Goal: Information Seeking & Learning: Learn about a topic

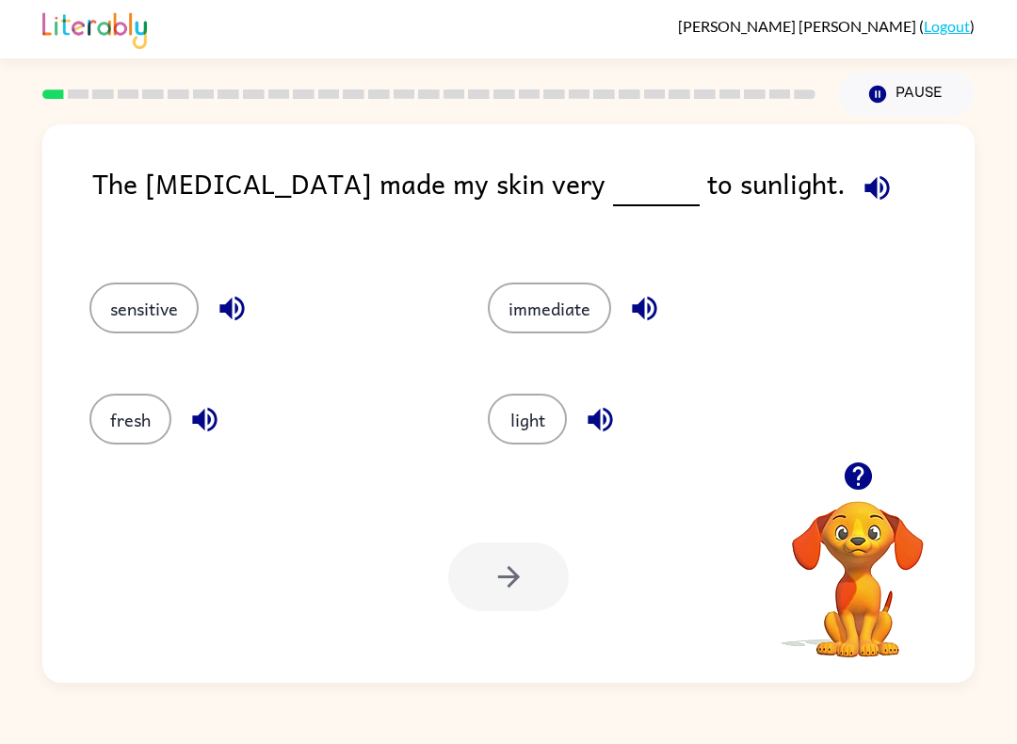
click at [863, 459] on button "button" at bounding box center [858, 476] width 48 height 48
click at [840, 477] on button "button" at bounding box center [858, 476] width 48 height 48
click at [858, 475] on icon "button" at bounding box center [857, 475] width 27 height 27
click at [522, 423] on button "light" at bounding box center [527, 419] width 79 height 51
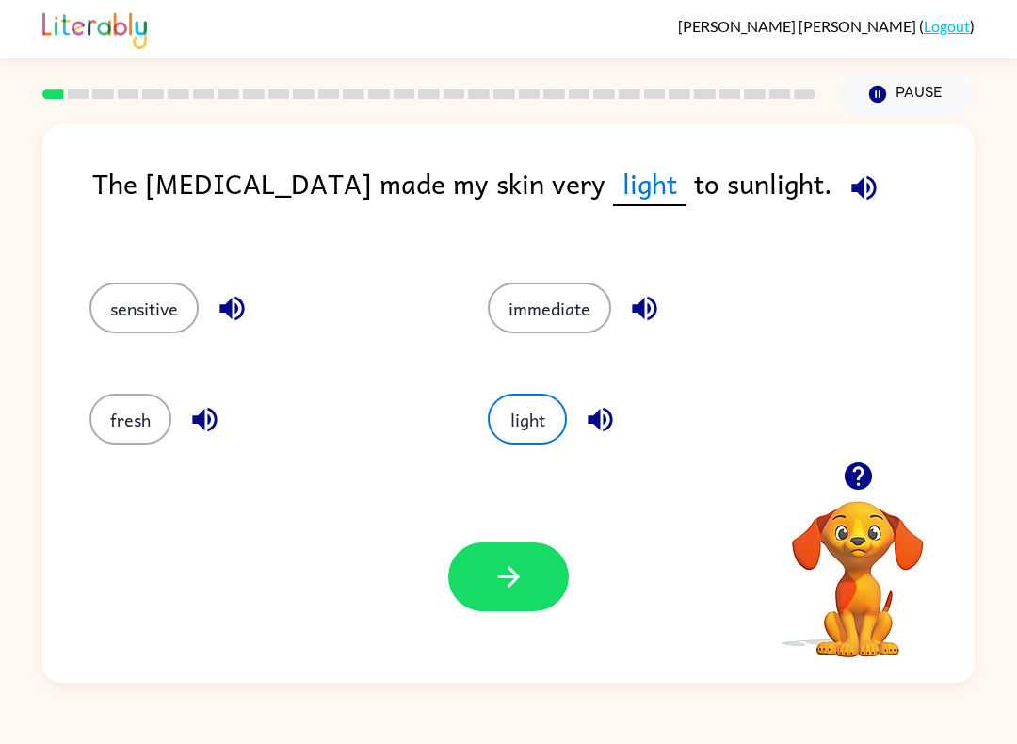
click at [847, 197] on icon "button" at bounding box center [863, 187] width 33 height 33
click at [1007, 89] on div "[PERSON_NAME] ( Logout ) Pause Pause The [MEDICAL_DATA] made my skin very light…" at bounding box center [508, 372] width 1017 height 744
click at [138, 333] on button "sensitive" at bounding box center [143, 307] width 109 height 51
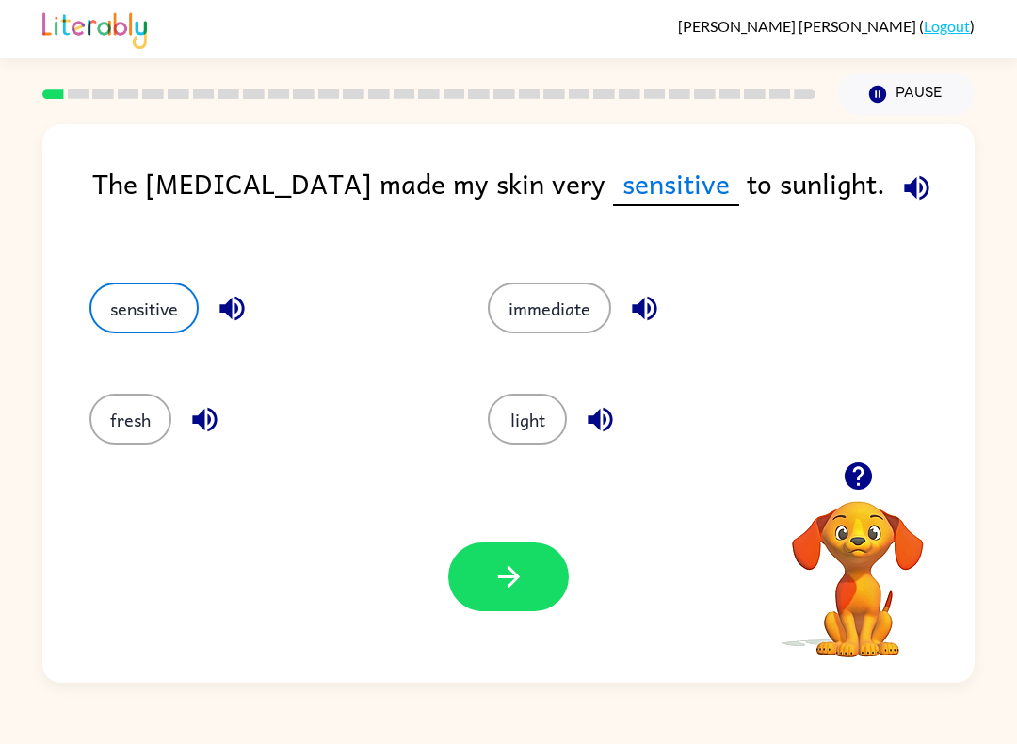
click at [904, 195] on icon "button" at bounding box center [916, 187] width 24 height 24
click at [516, 584] on icon "button" at bounding box center [508, 576] width 33 height 33
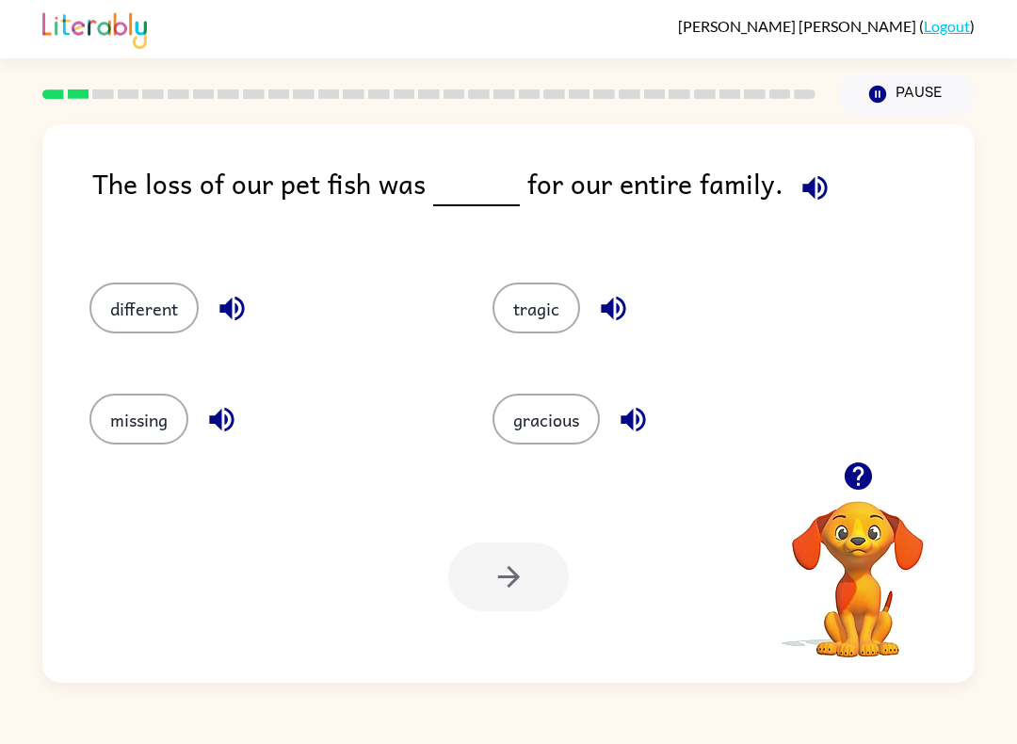
click at [800, 204] on icon "button" at bounding box center [814, 187] width 33 height 33
click at [121, 406] on button "missing" at bounding box center [138, 419] width 99 height 51
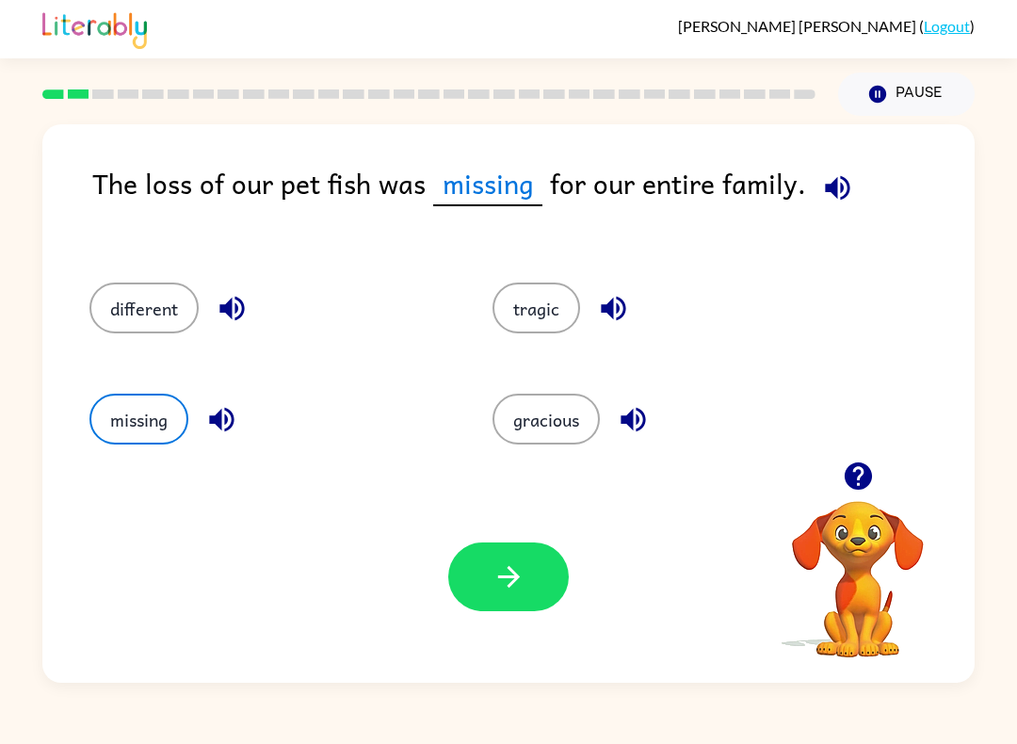
click at [478, 571] on button "button" at bounding box center [508, 576] width 121 height 69
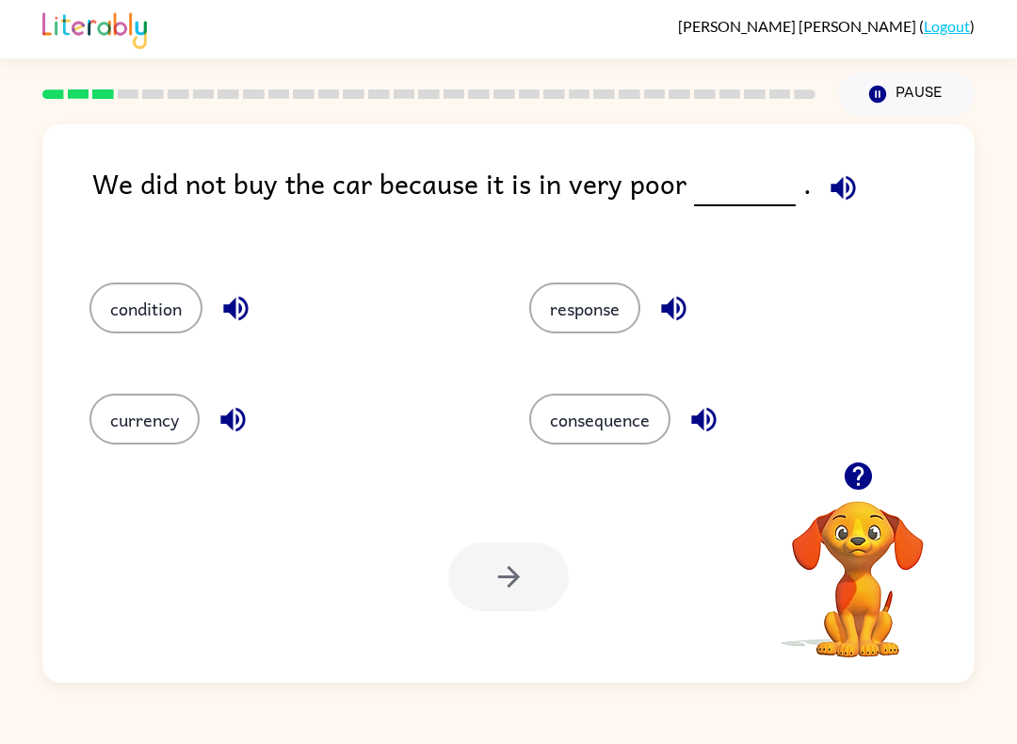
click at [136, 298] on button "condition" at bounding box center [145, 307] width 113 height 51
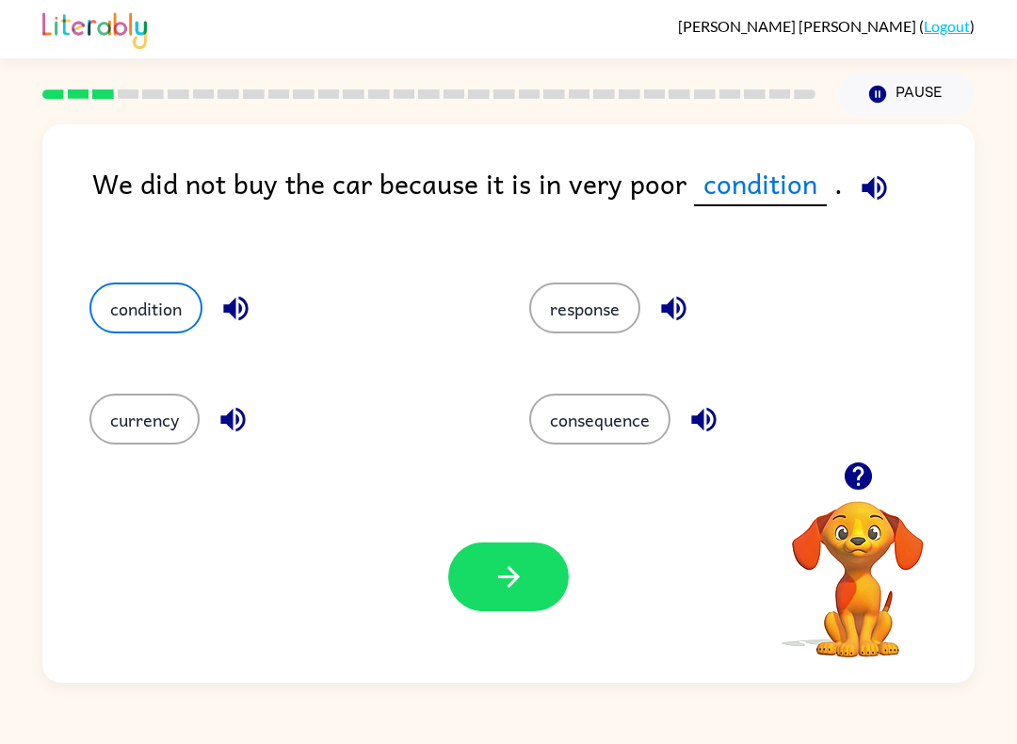
click at [490, 574] on button "button" at bounding box center [508, 576] width 121 height 69
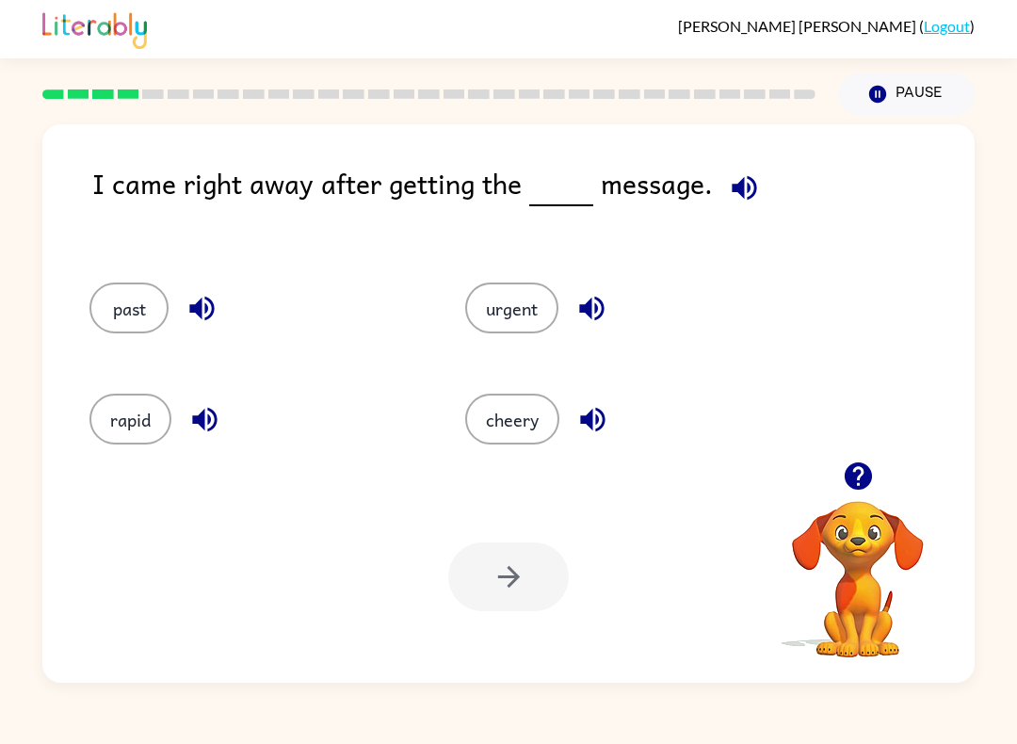
click at [108, 299] on button "past" at bounding box center [128, 307] width 79 height 51
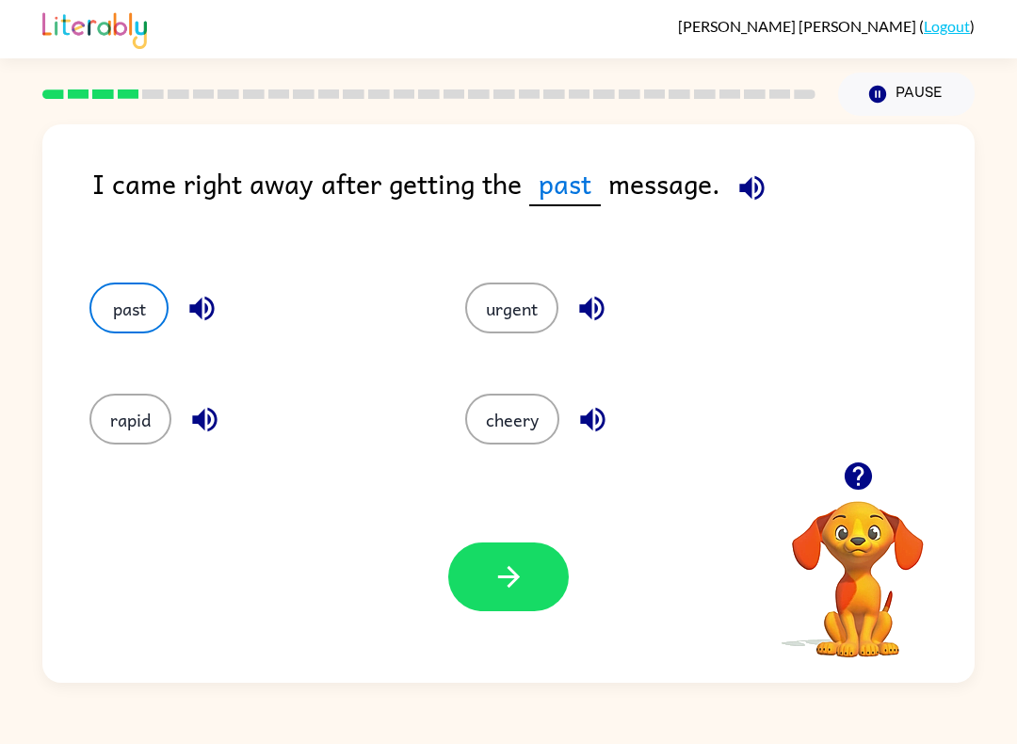
click at [504, 560] on button "button" at bounding box center [508, 576] width 121 height 69
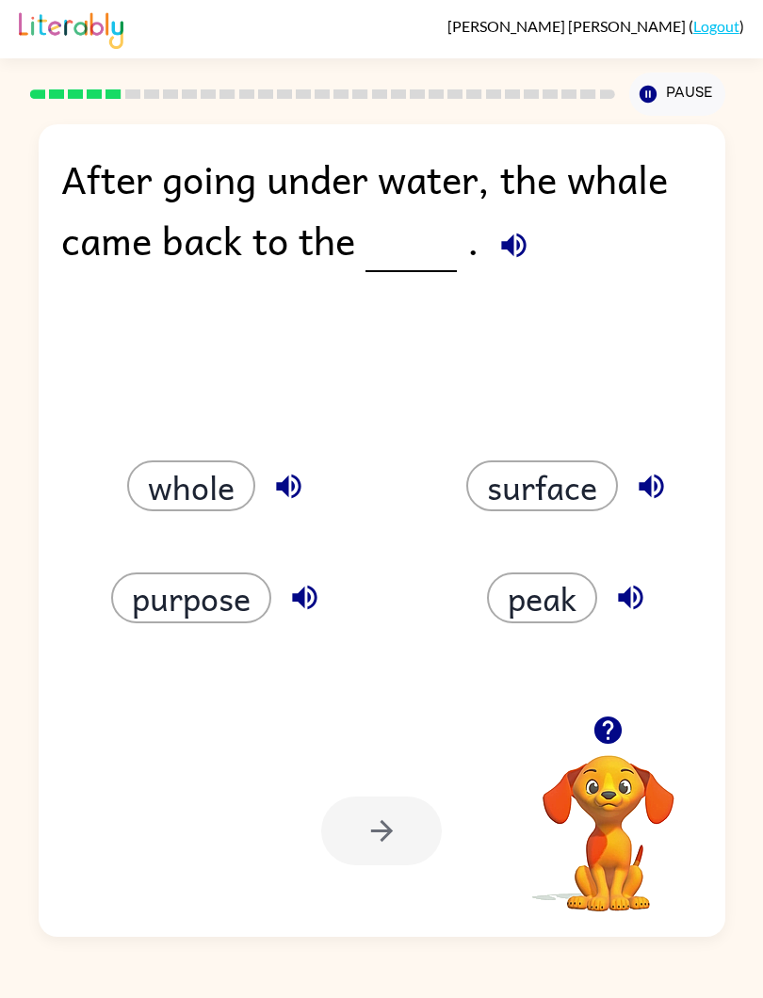
click at [459, 129] on div "After going under water, the whale came back to the . whole surface purpose pea…" at bounding box center [382, 530] width 686 height 813
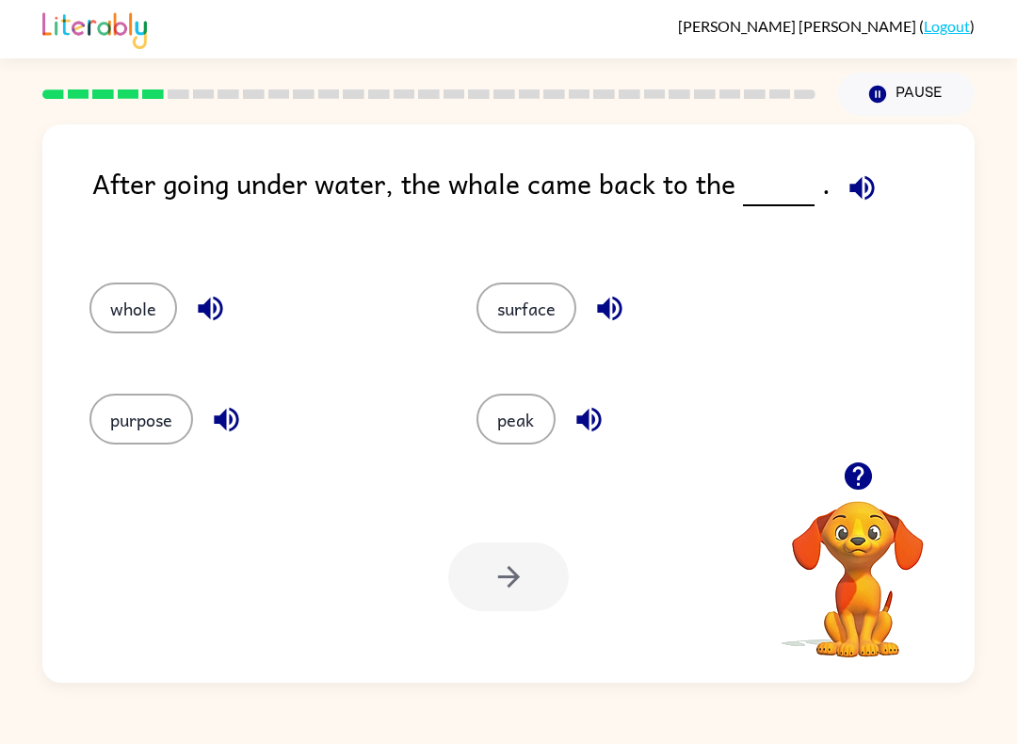
click at [153, 311] on button "whole" at bounding box center [133, 307] width 88 height 51
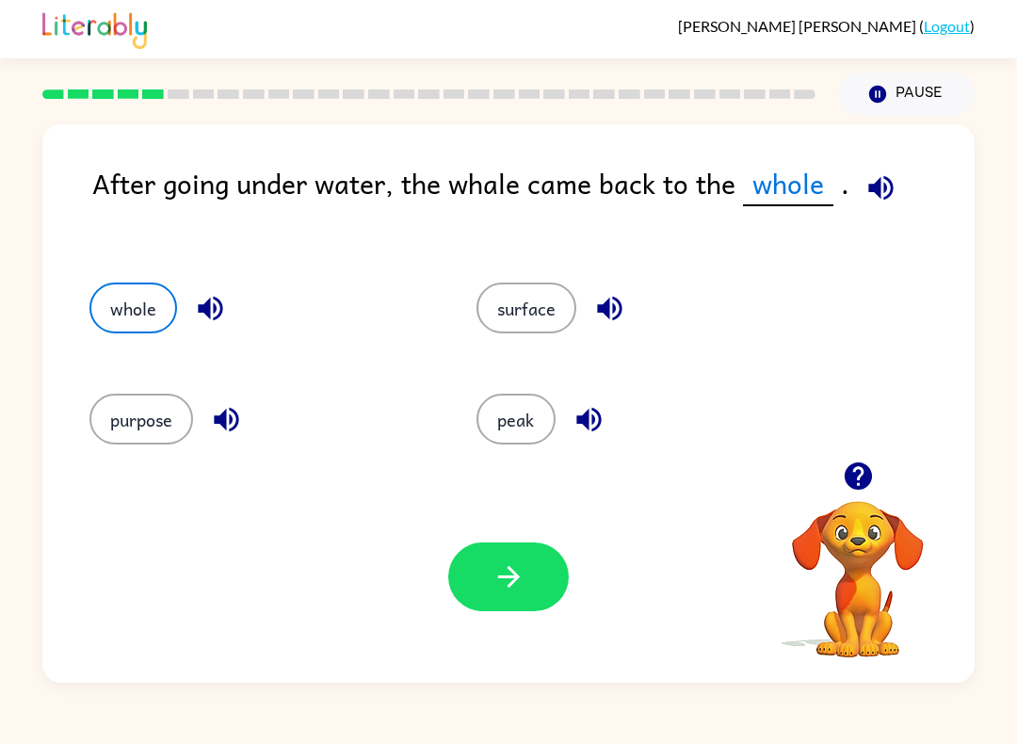
click at [504, 609] on button "button" at bounding box center [508, 576] width 121 height 69
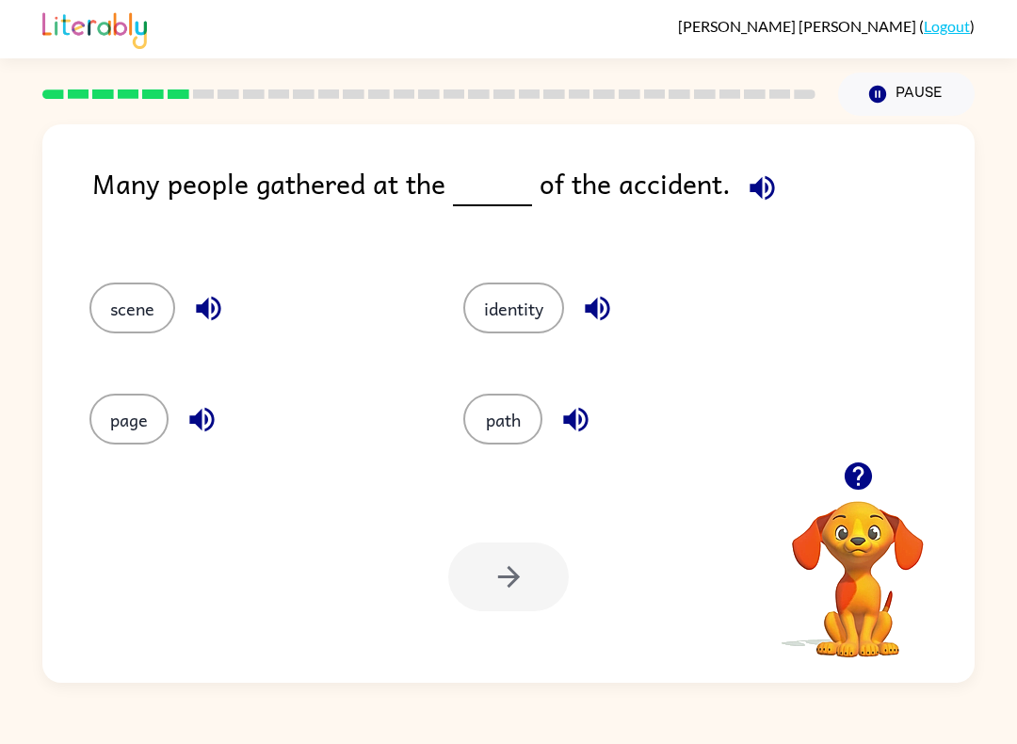
click at [493, 416] on button "path" at bounding box center [502, 419] width 79 height 51
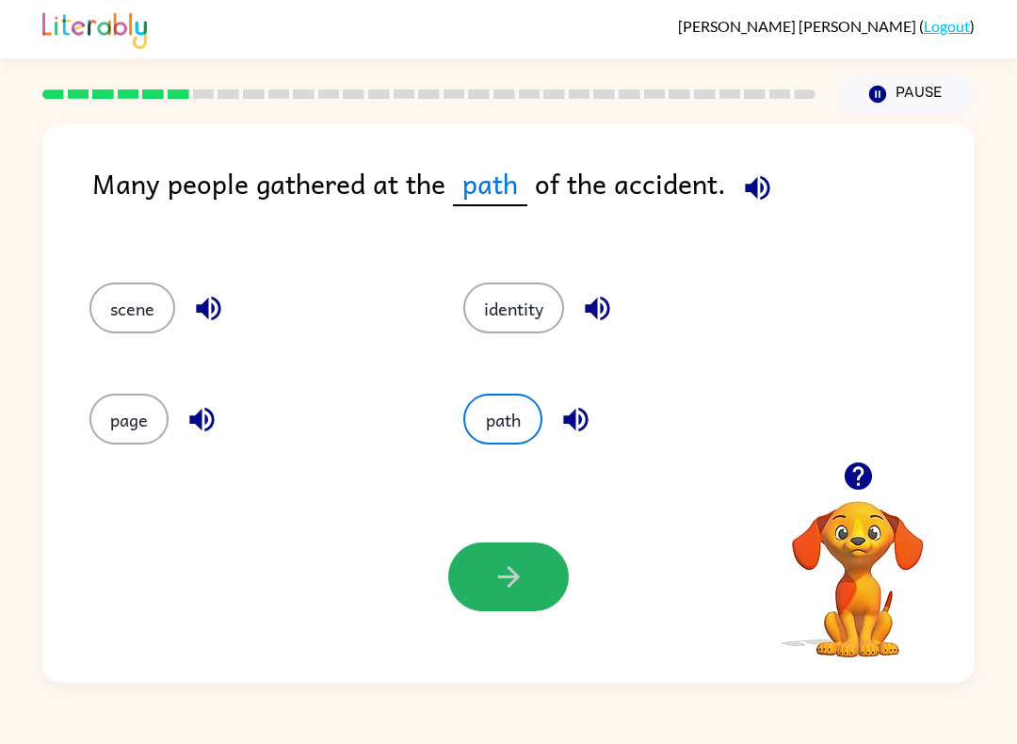
click at [514, 562] on icon "button" at bounding box center [508, 576] width 33 height 33
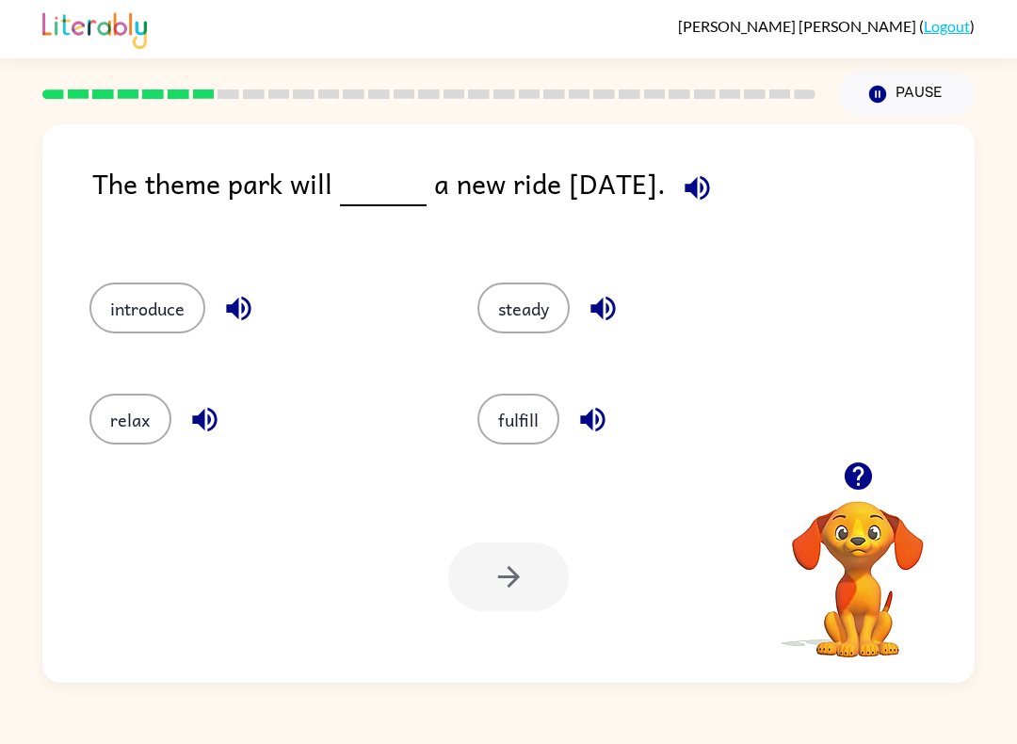
click at [137, 302] on button "introduce" at bounding box center [147, 307] width 116 height 51
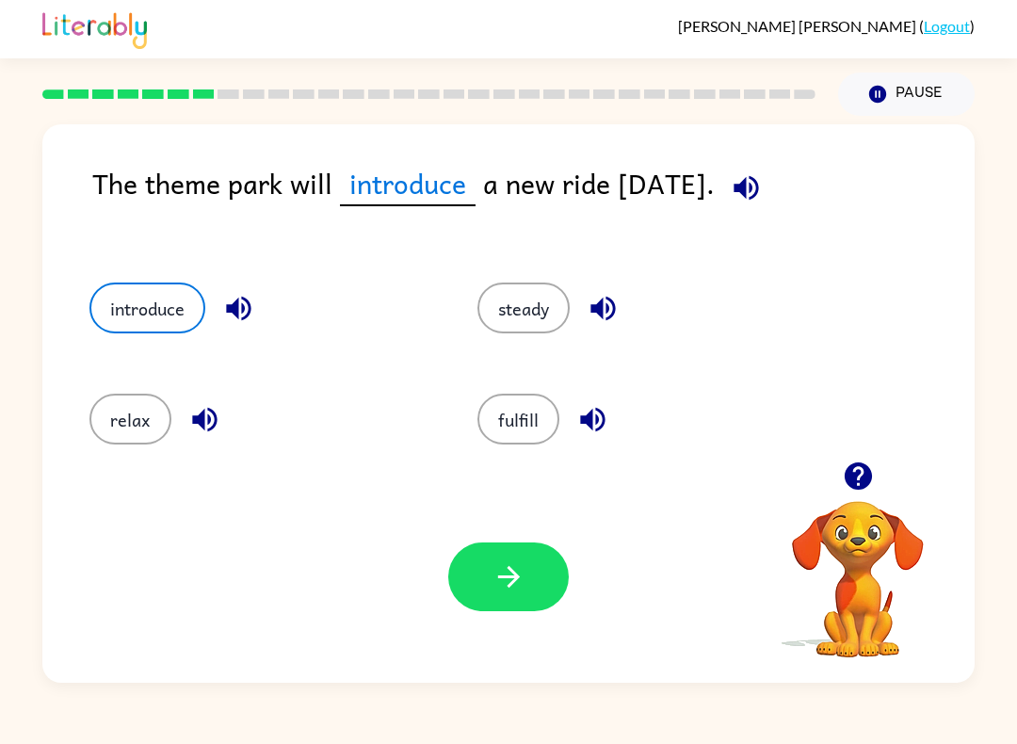
click at [523, 581] on icon "button" at bounding box center [508, 576] width 33 height 33
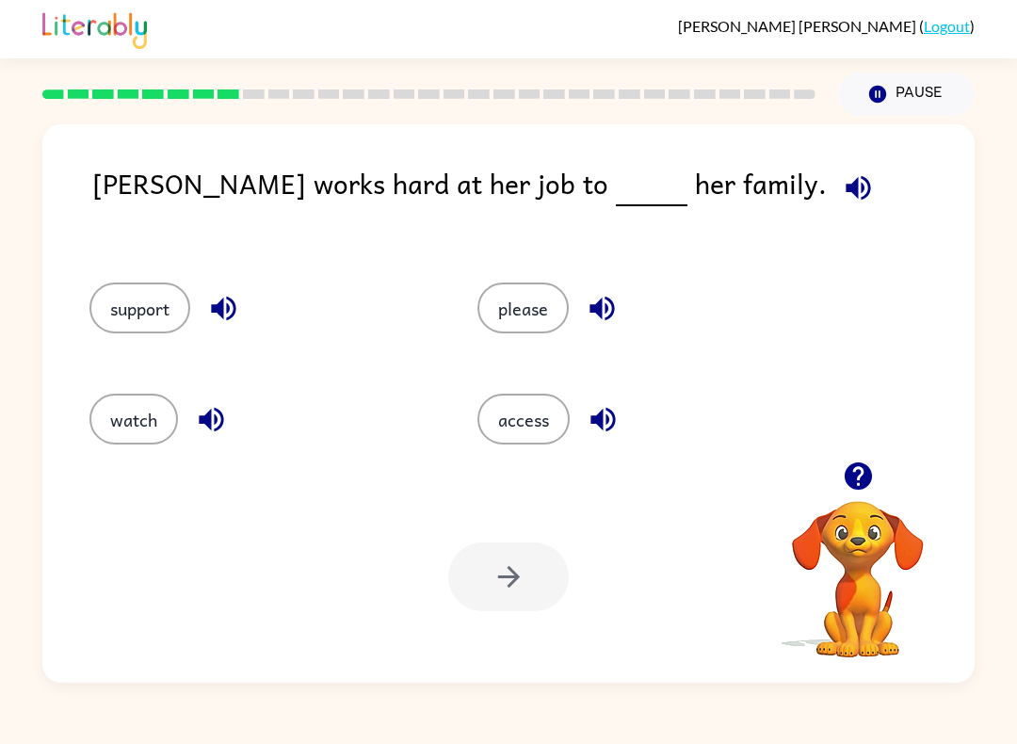
click at [138, 307] on button "support" at bounding box center [139, 307] width 101 height 51
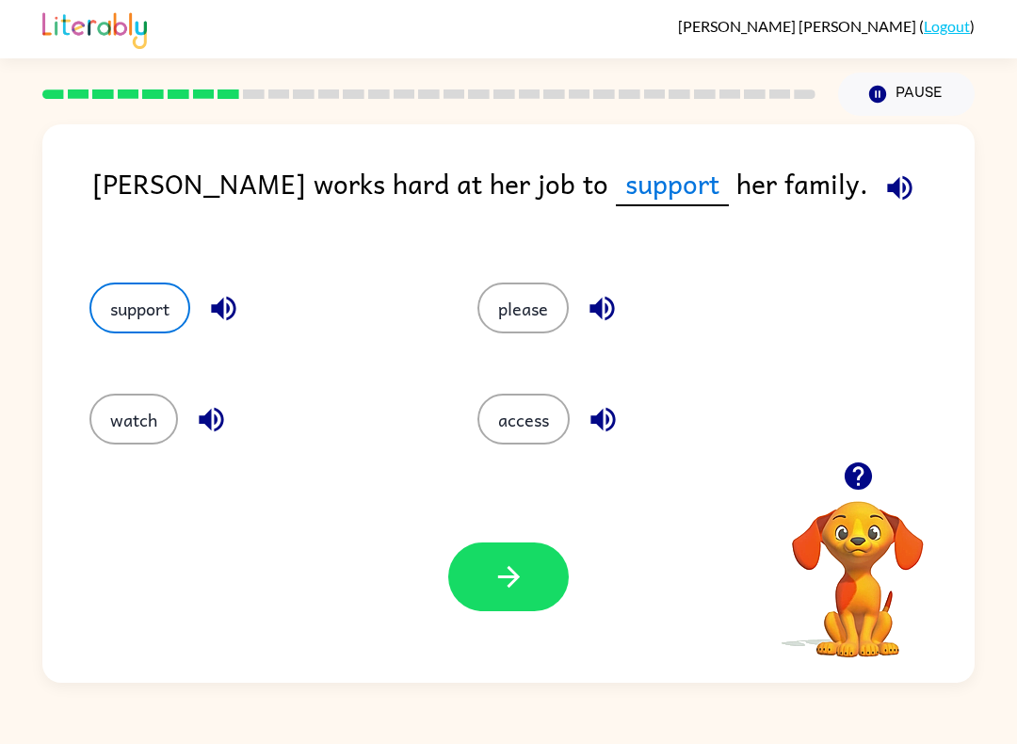
click at [498, 564] on icon "button" at bounding box center [508, 576] width 33 height 33
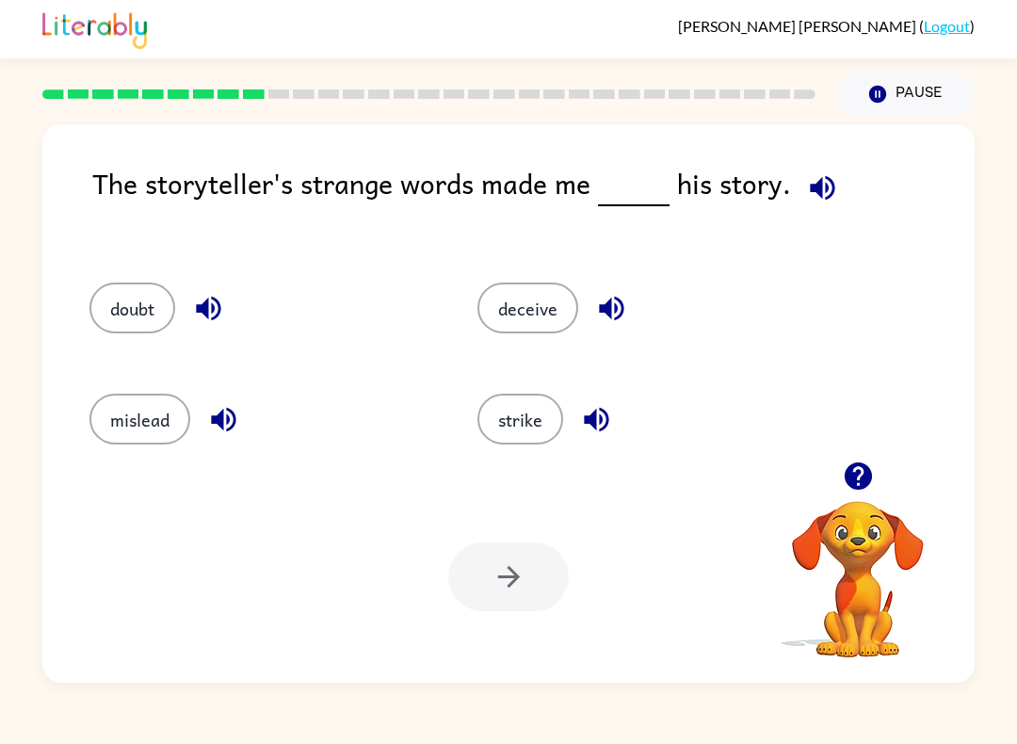
click at [119, 311] on button "doubt" at bounding box center [132, 307] width 86 height 51
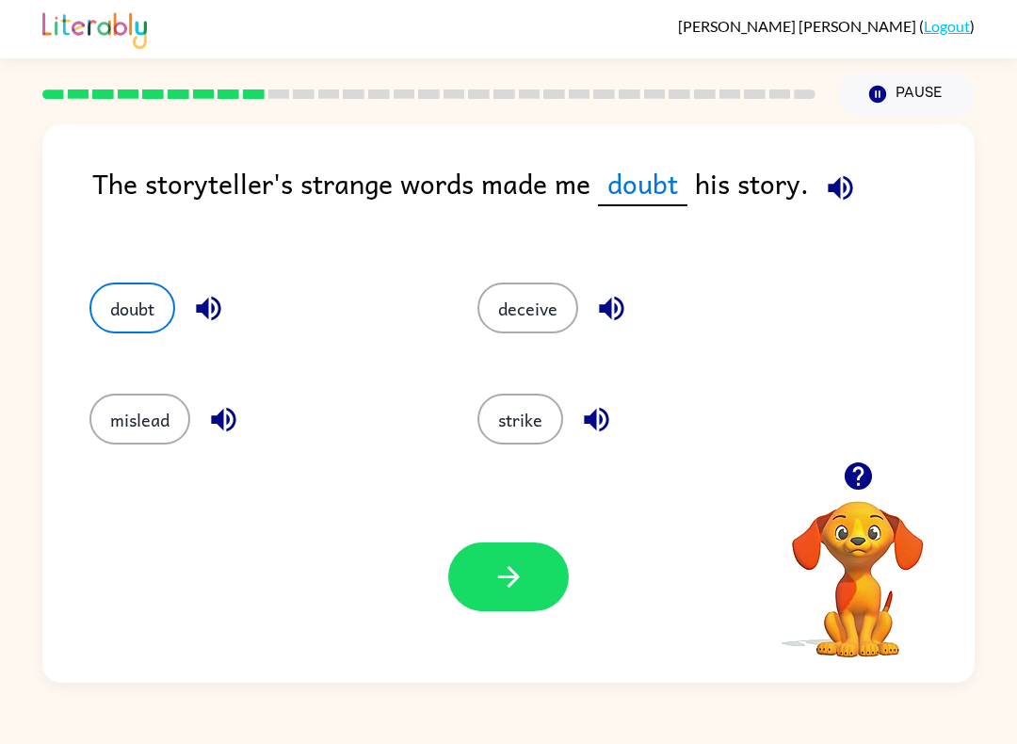
click at [489, 590] on button "button" at bounding box center [508, 576] width 121 height 69
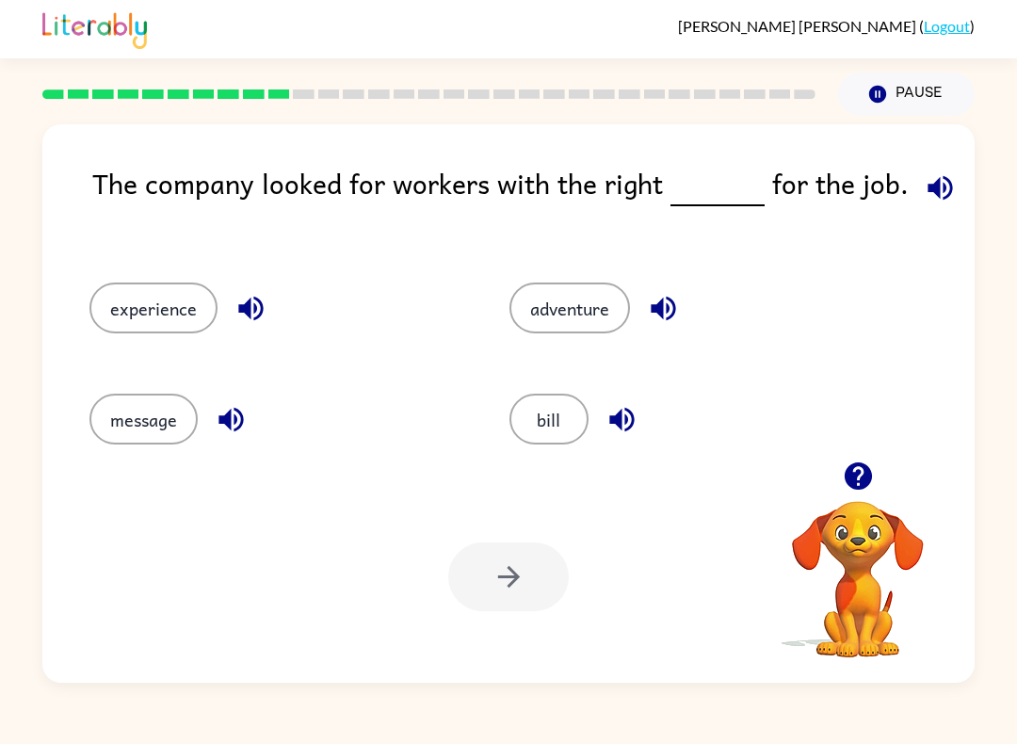
click at [567, 444] on button "bill" at bounding box center [548, 419] width 79 height 51
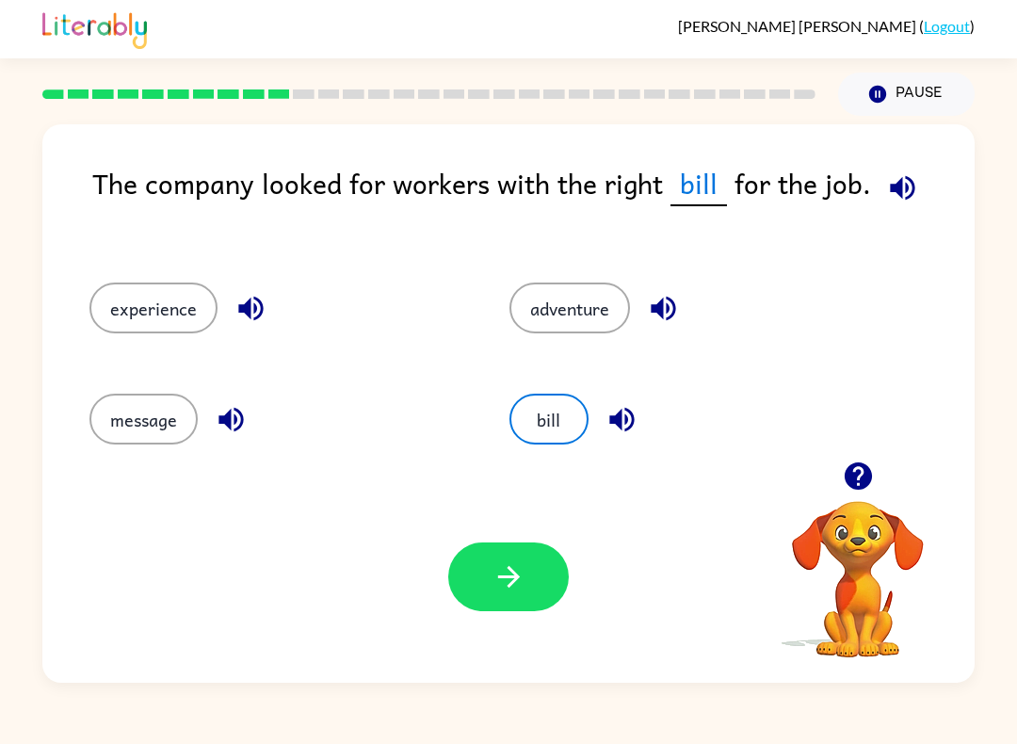
click at [540, 544] on button "button" at bounding box center [508, 576] width 121 height 69
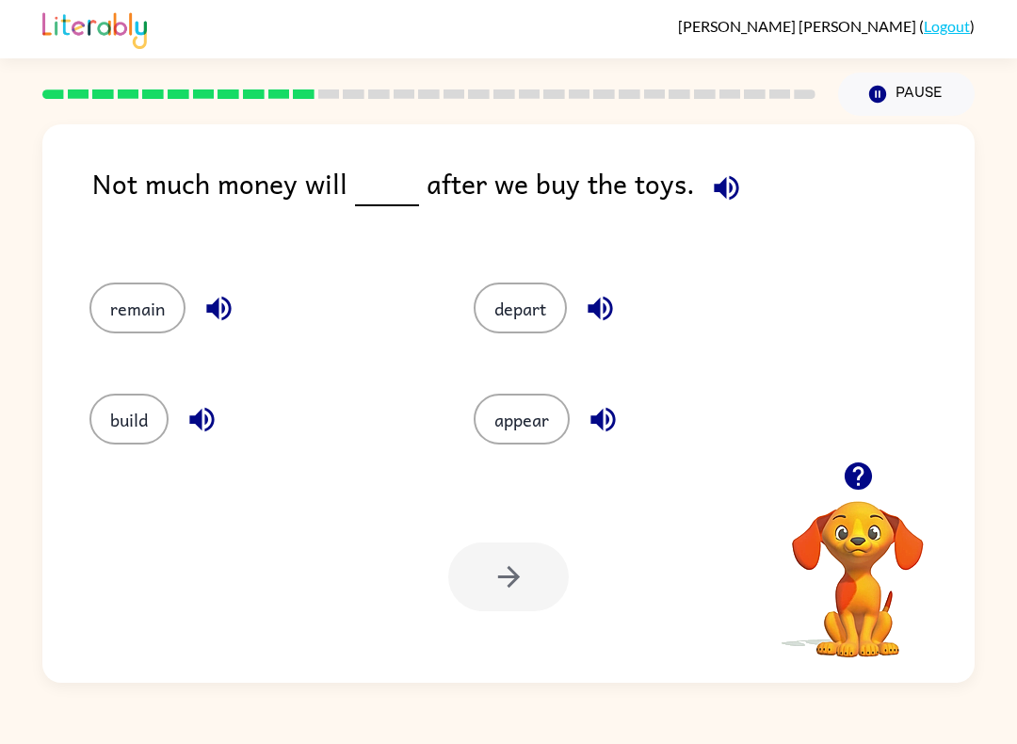
click at [522, 434] on button "appear" at bounding box center [522, 419] width 96 height 51
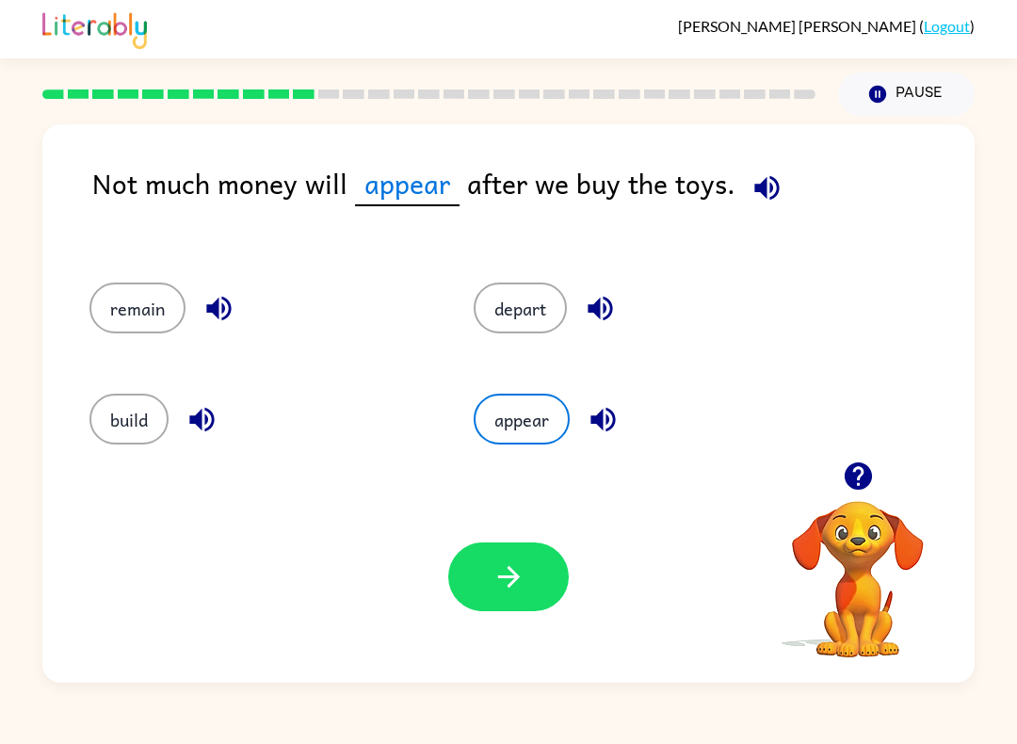
click at [517, 572] on icon "button" at bounding box center [508, 576] width 33 height 33
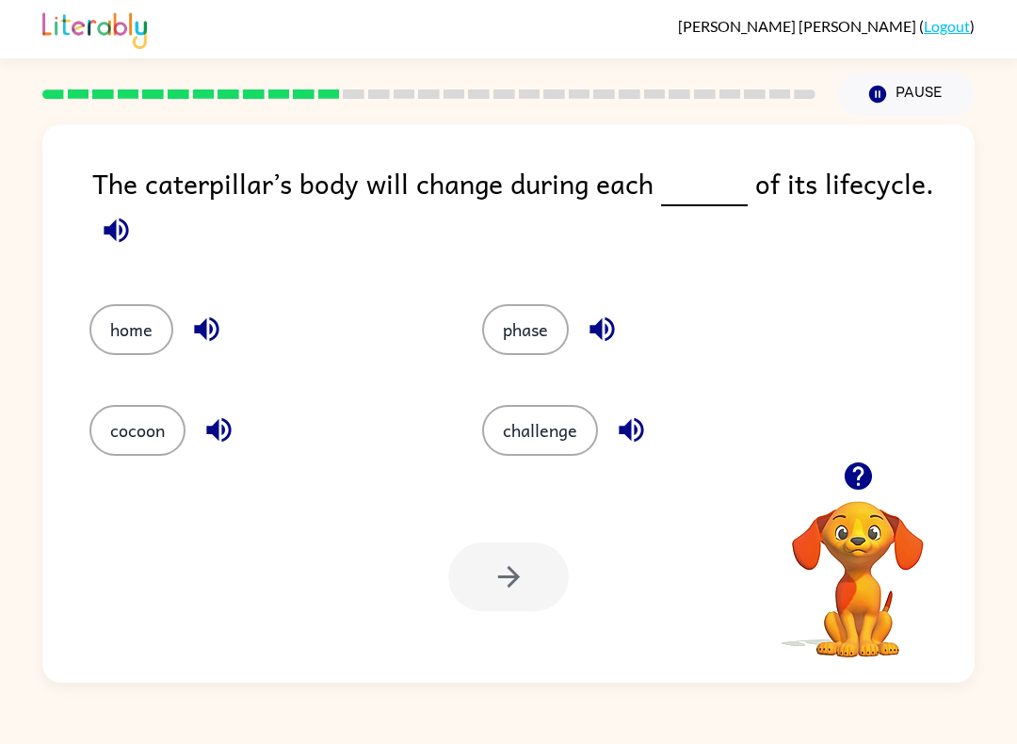
click at [535, 350] on button "phase" at bounding box center [525, 329] width 87 height 51
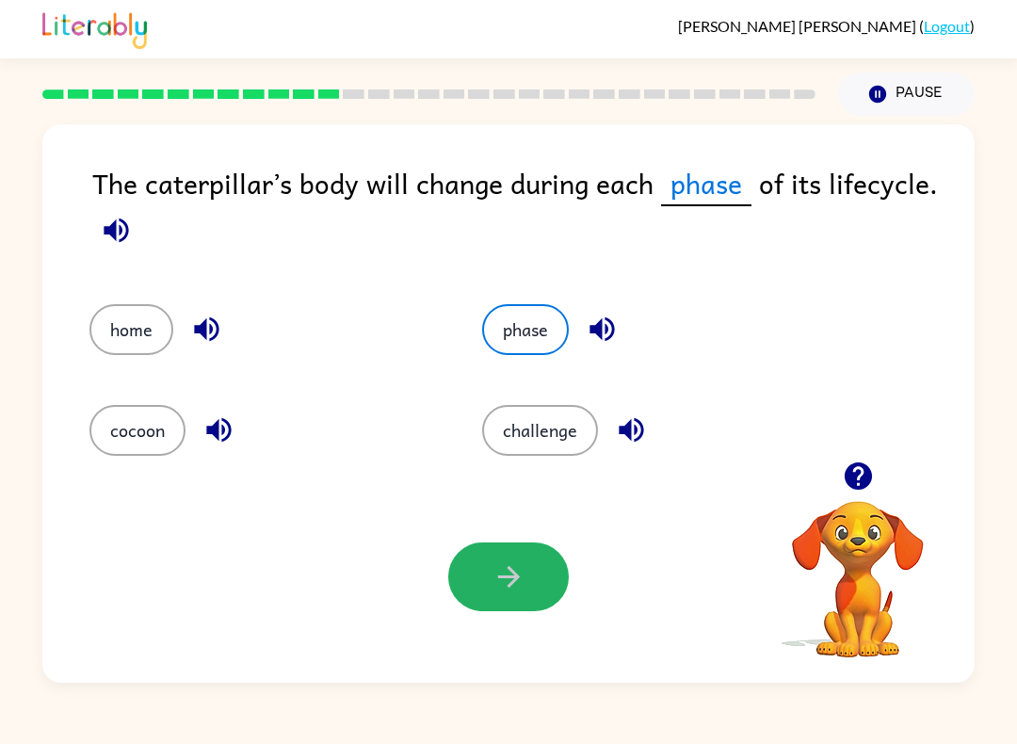
click at [480, 570] on button "button" at bounding box center [508, 576] width 121 height 69
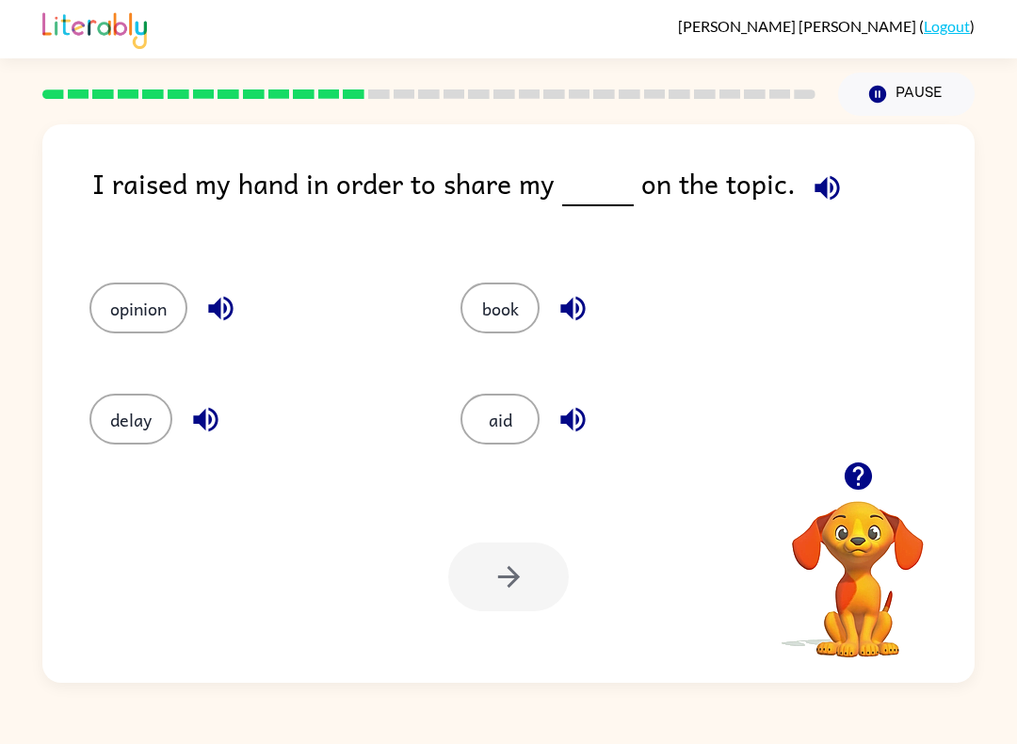
click at [107, 315] on button "opinion" at bounding box center [138, 307] width 98 height 51
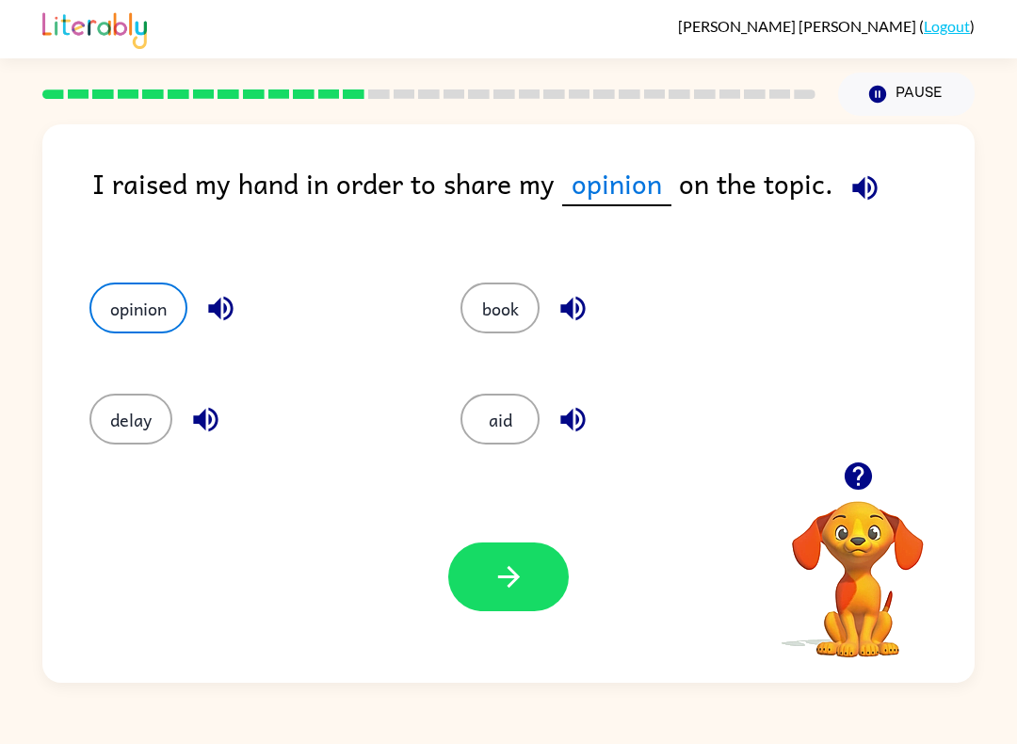
click at [565, 570] on button "button" at bounding box center [508, 576] width 121 height 69
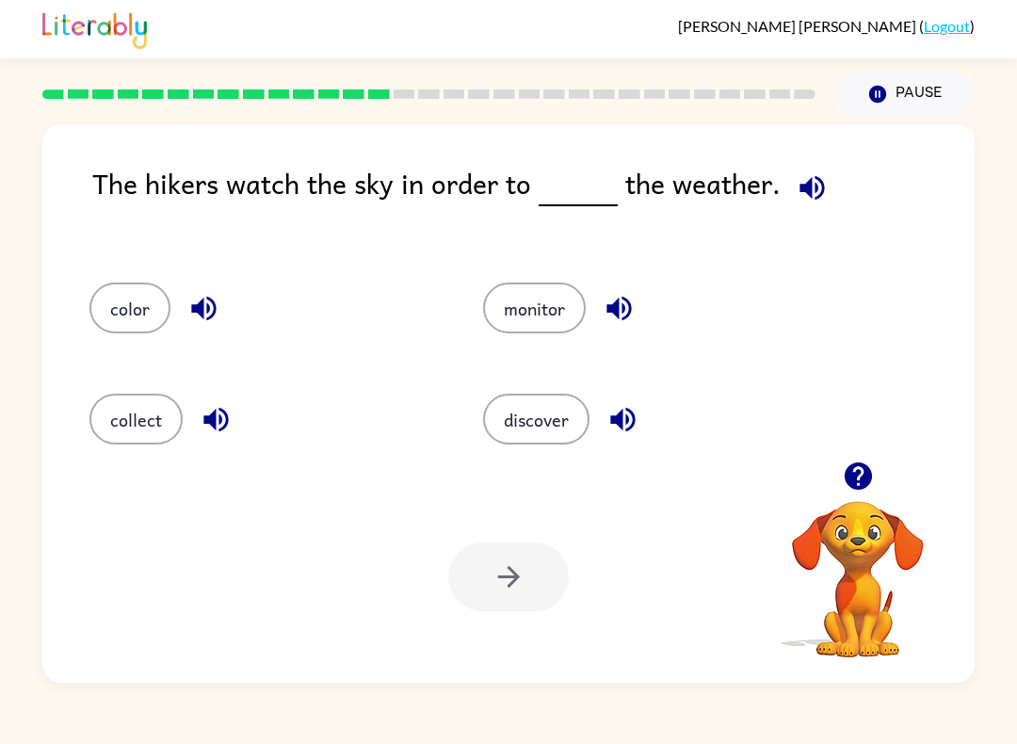
click at [539, 287] on button "monitor" at bounding box center [534, 307] width 103 height 51
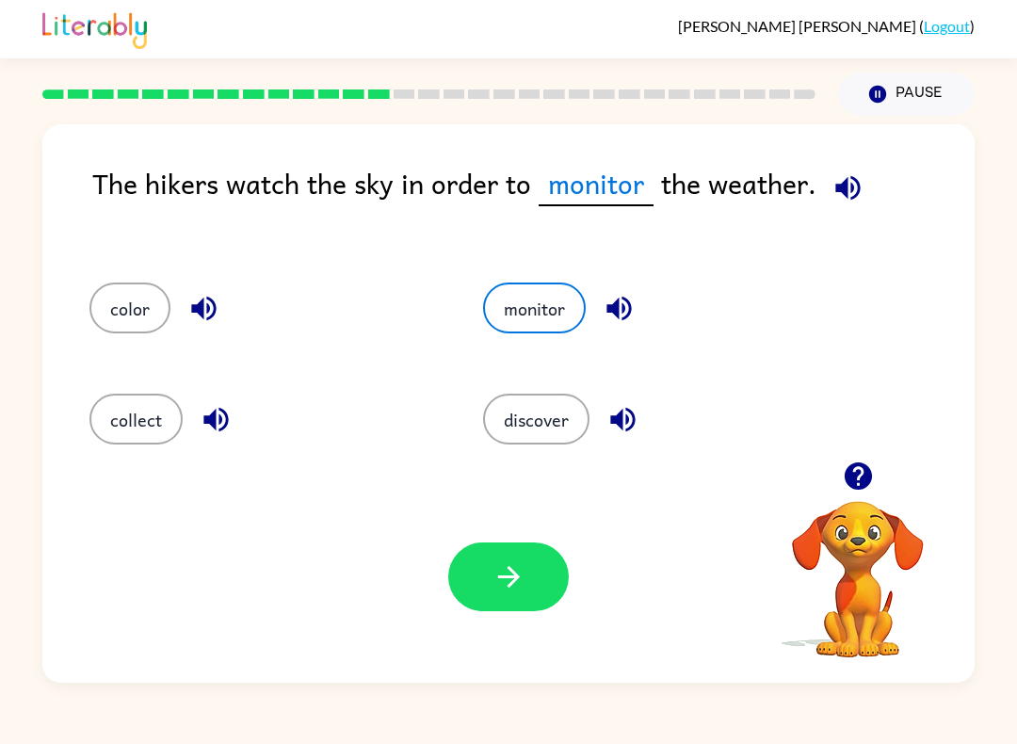
click at [526, 557] on button "button" at bounding box center [508, 576] width 121 height 69
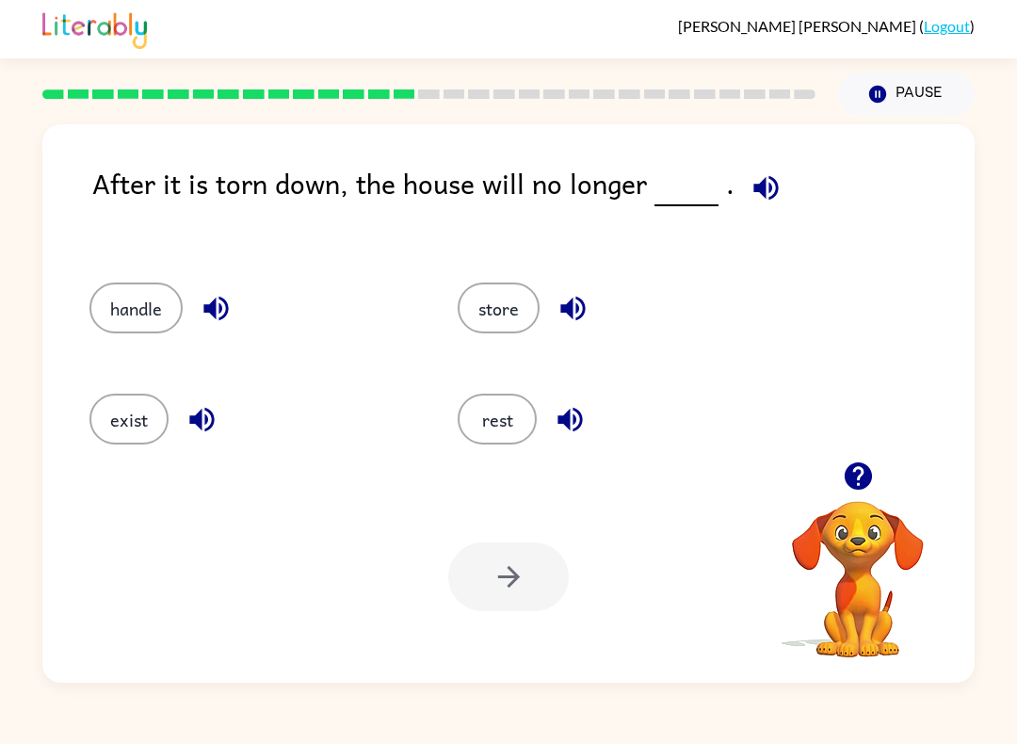
click at [151, 316] on button "handle" at bounding box center [135, 307] width 93 height 51
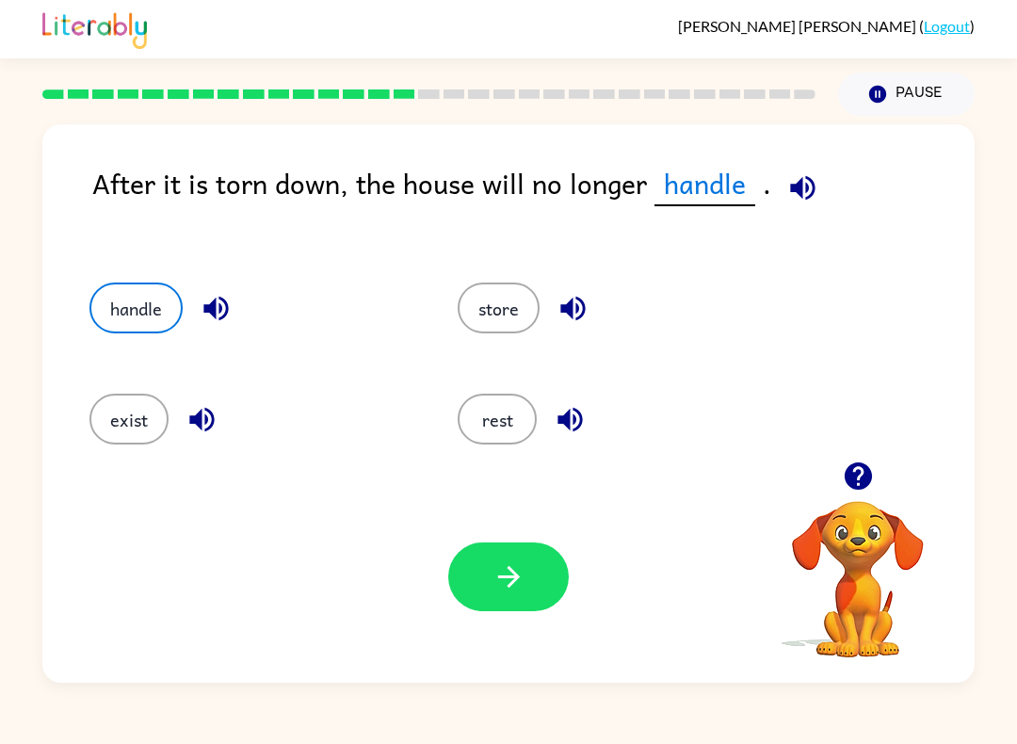
click at [551, 572] on button "button" at bounding box center [508, 576] width 121 height 69
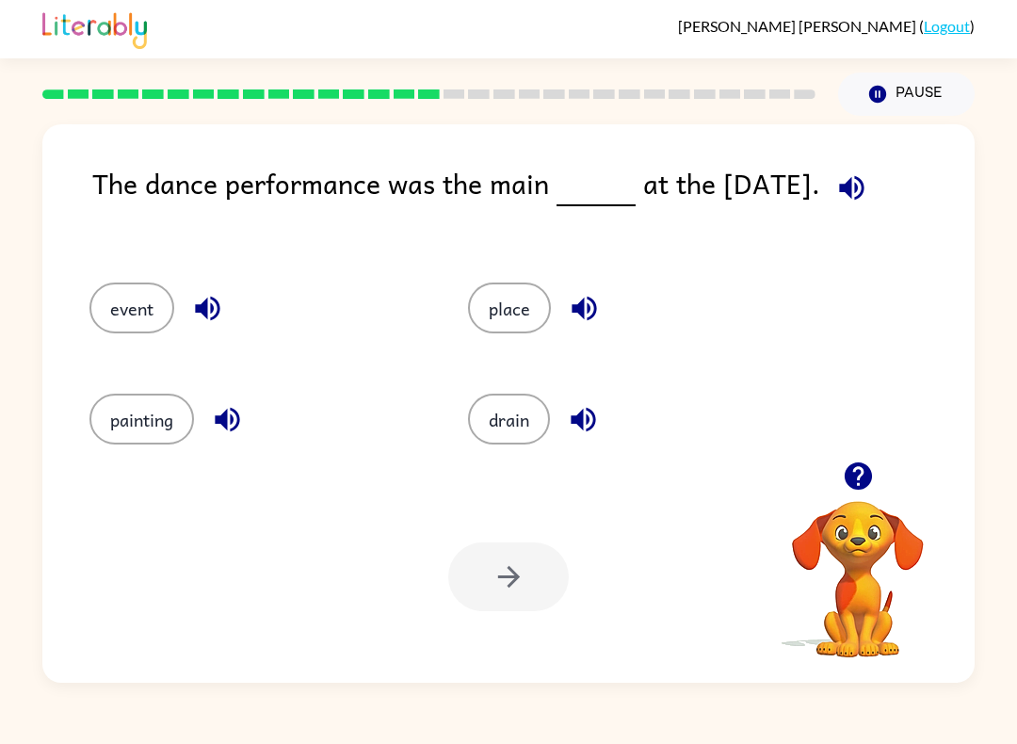
click at [125, 318] on button "event" at bounding box center [131, 307] width 85 height 51
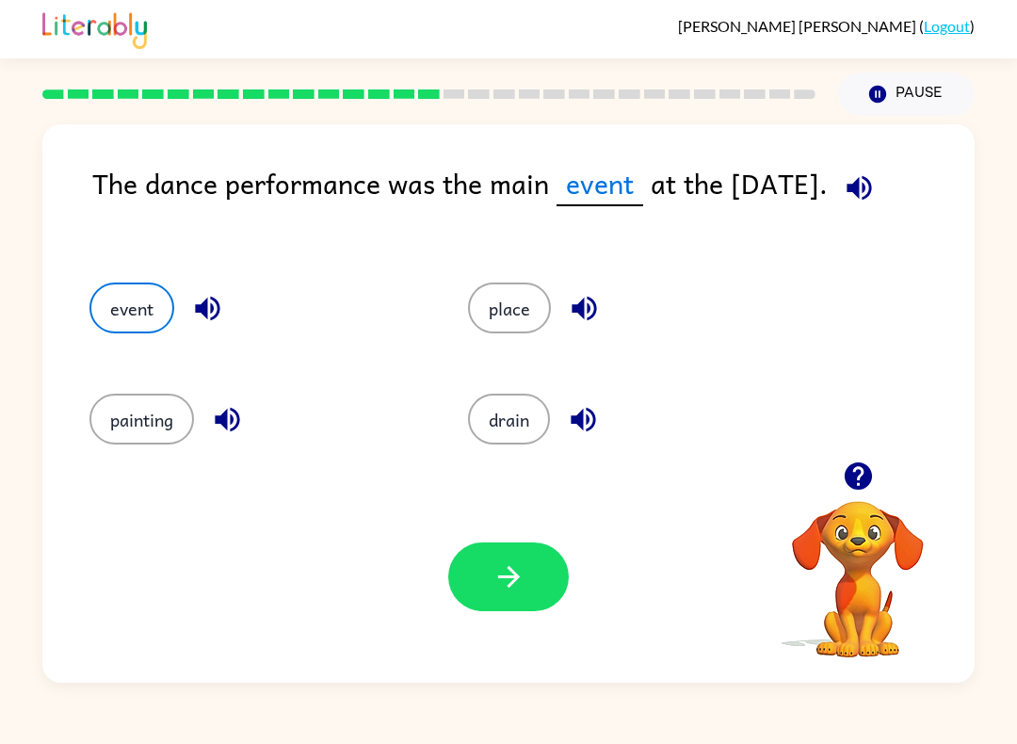
click at [511, 579] on icon "button" at bounding box center [508, 576] width 33 height 33
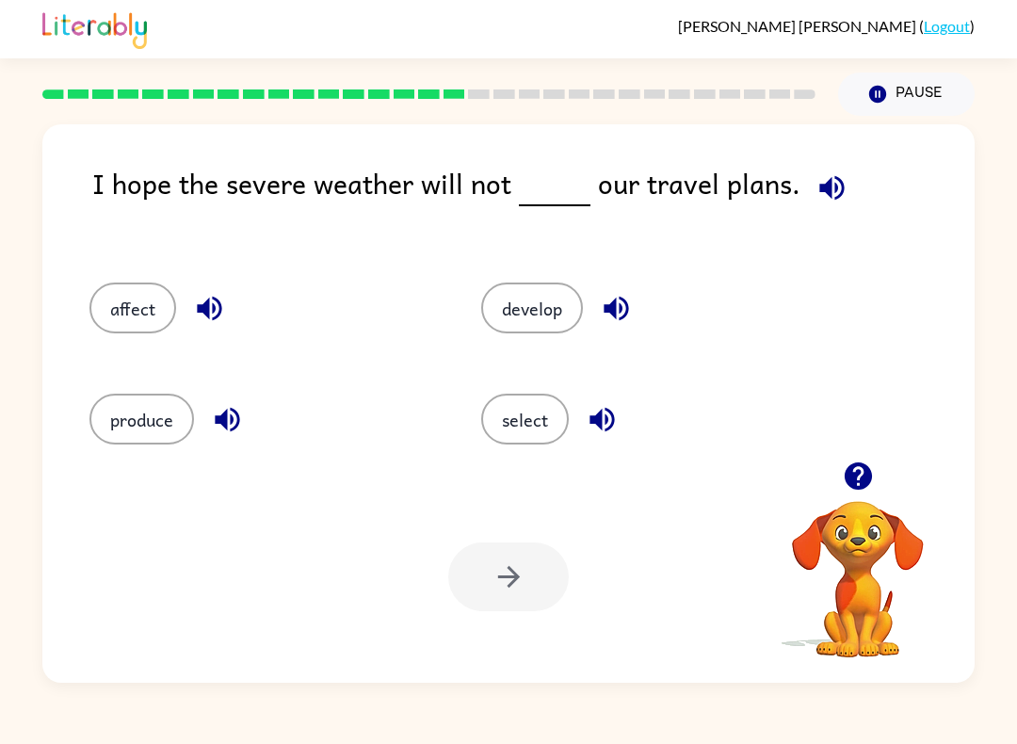
click at [154, 345] on div "affect" at bounding box center [250, 302] width 392 height 111
click at [162, 294] on button "affect" at bounding box center [132, 307] width 87 height 51
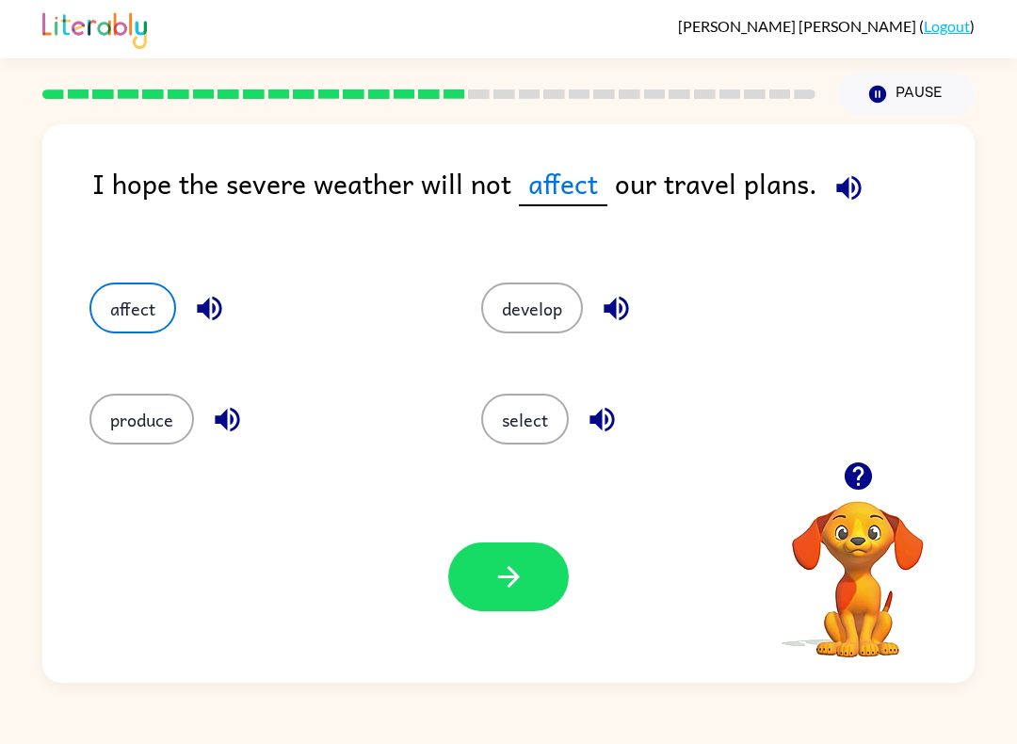
click at [518, 604] on button "button" at bounding box center [508, 576] width 121 height 69
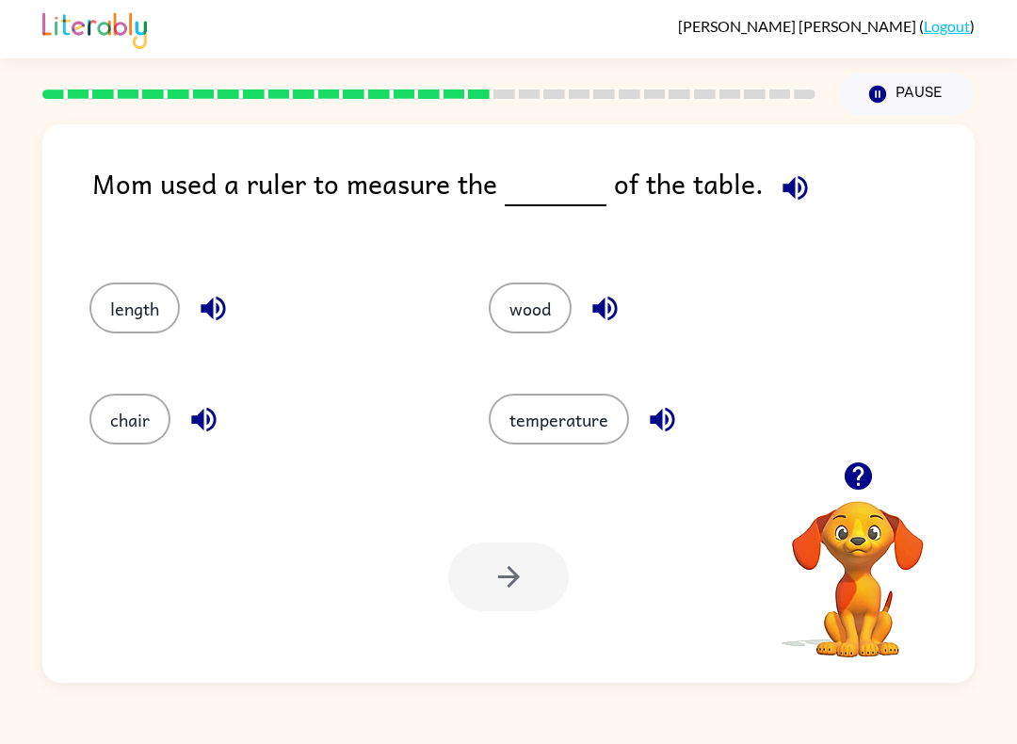
click at [163, 310] on button "length" at bounding box center [134, 307] width 90 height 51
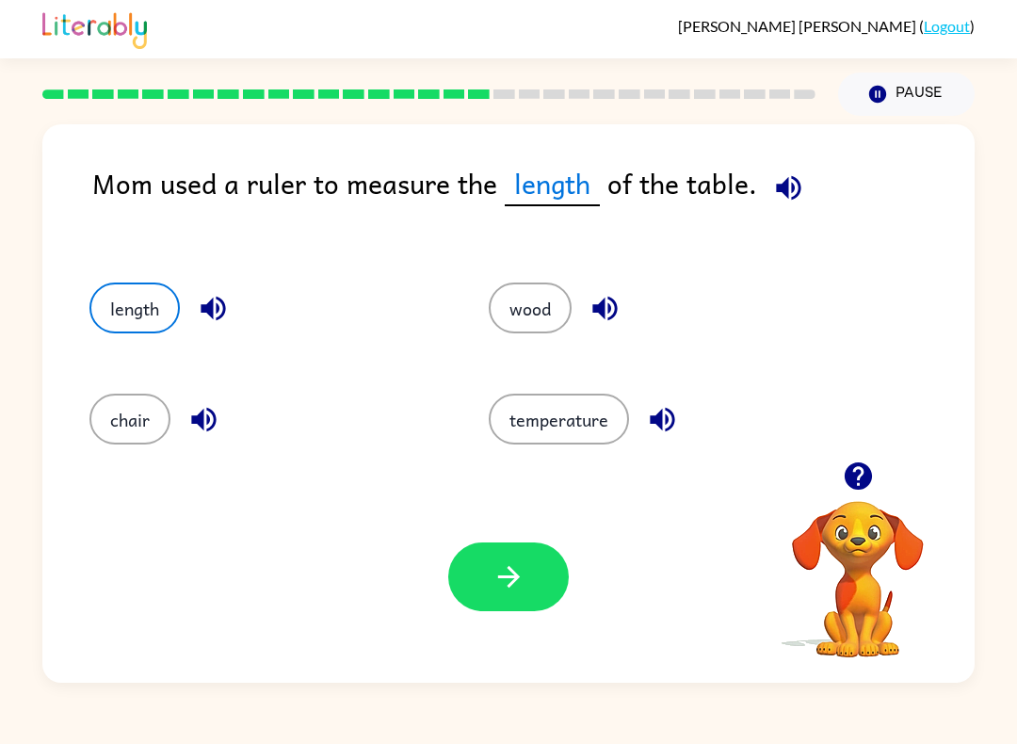
click at [518, 582] on icon "button" at bounding box center [508, 576] width 33 height 33
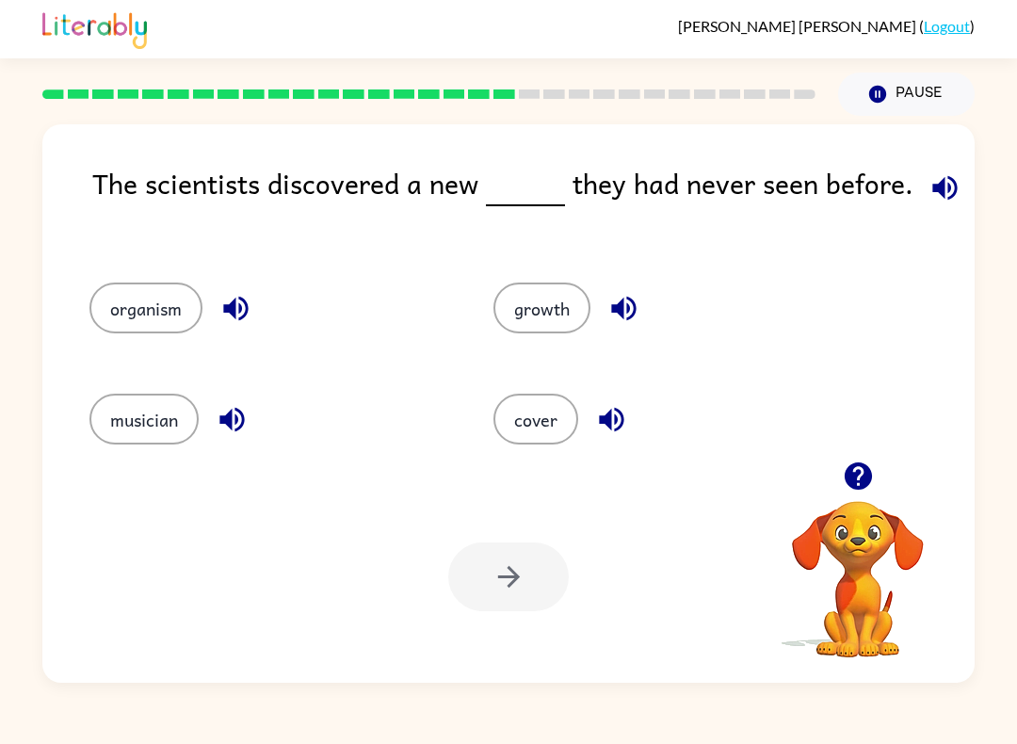
click at [549, 321] on button "growth" at bounding box center [541, 307] width 97 height 51
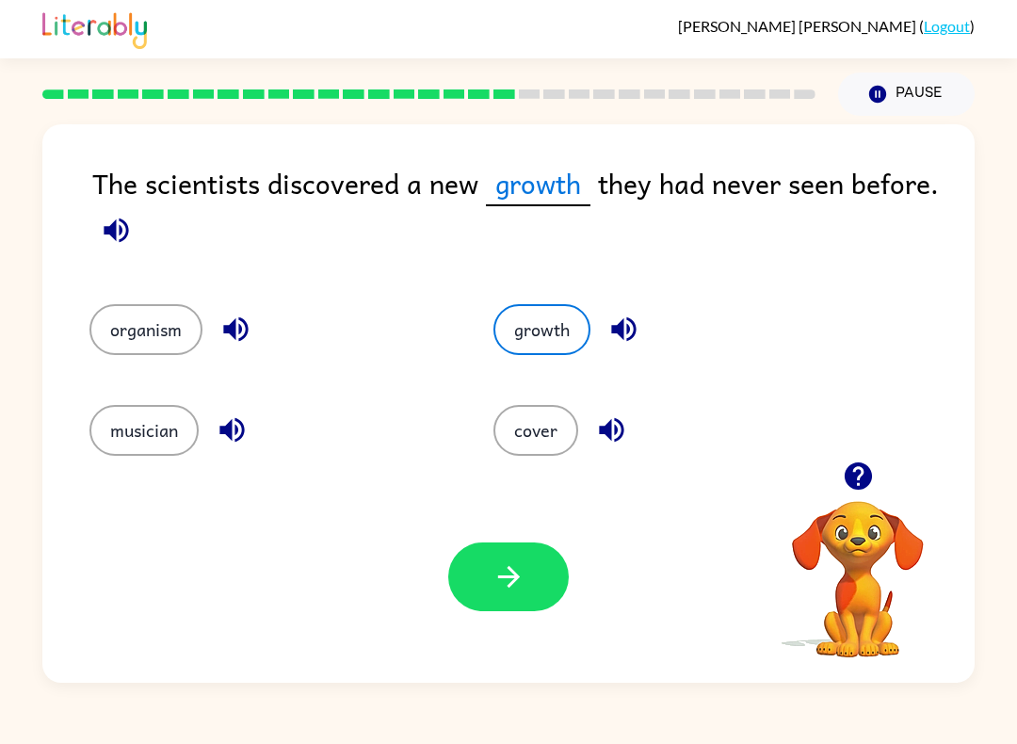
click at [491, 576] on button "button" at bounding box center [508, 576] width 121 height 69
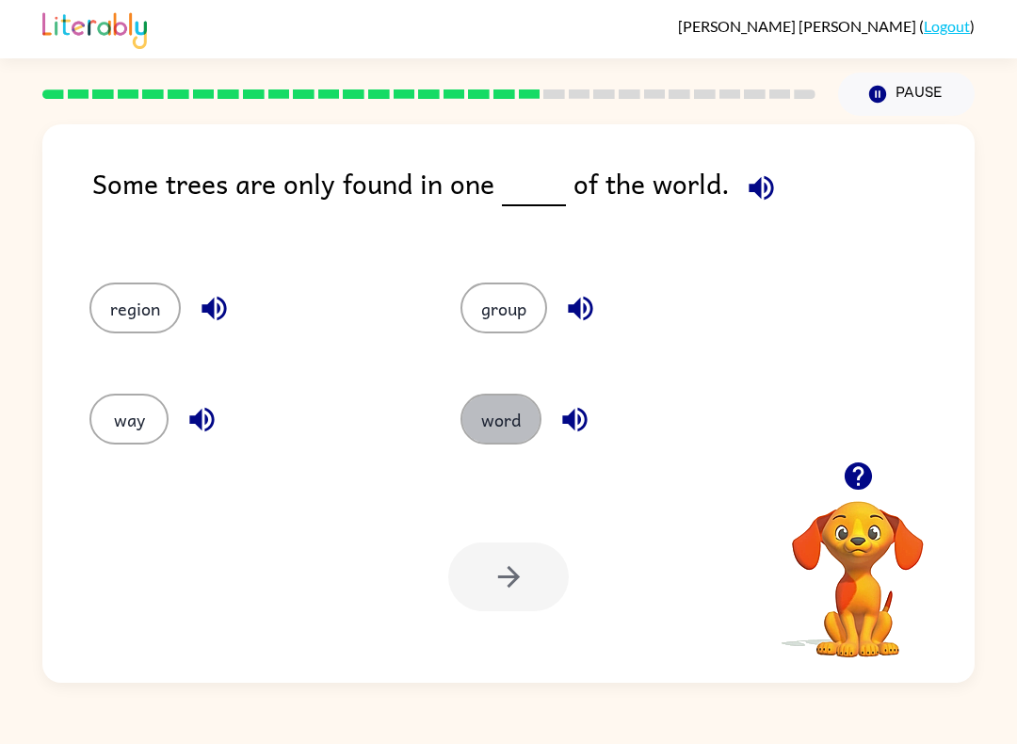
click at [513, 415] on button "word" at bounding box center [500, 419] width 81 height 51
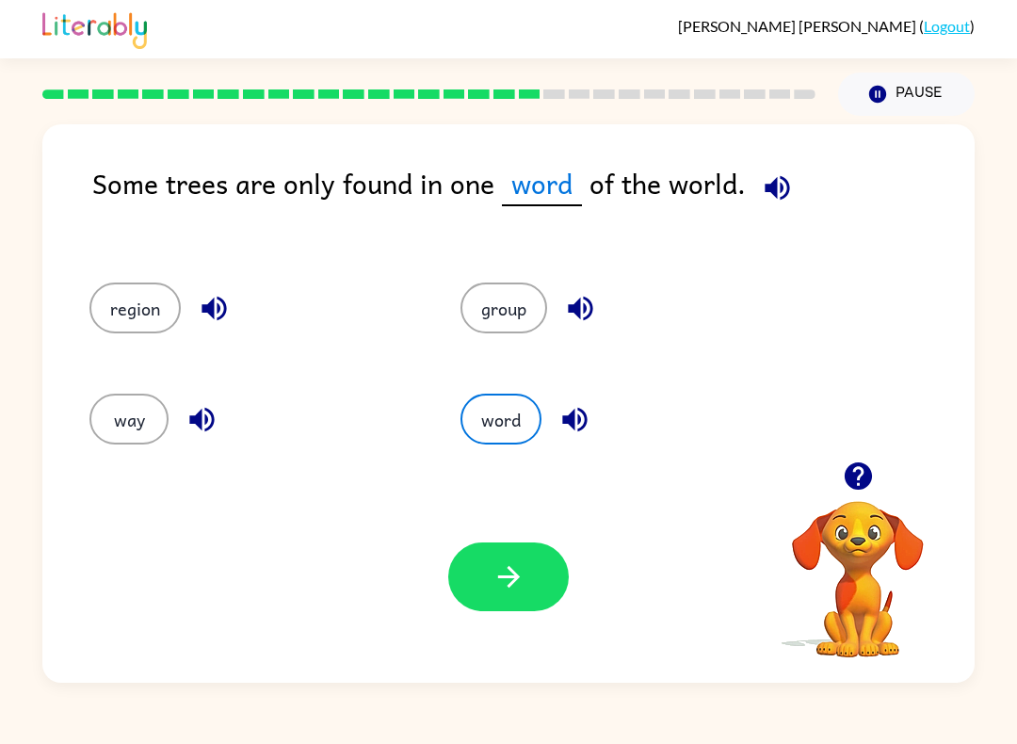
click at [128, 421] on button "way" at bounding box center [128, 419] width 79 height 51
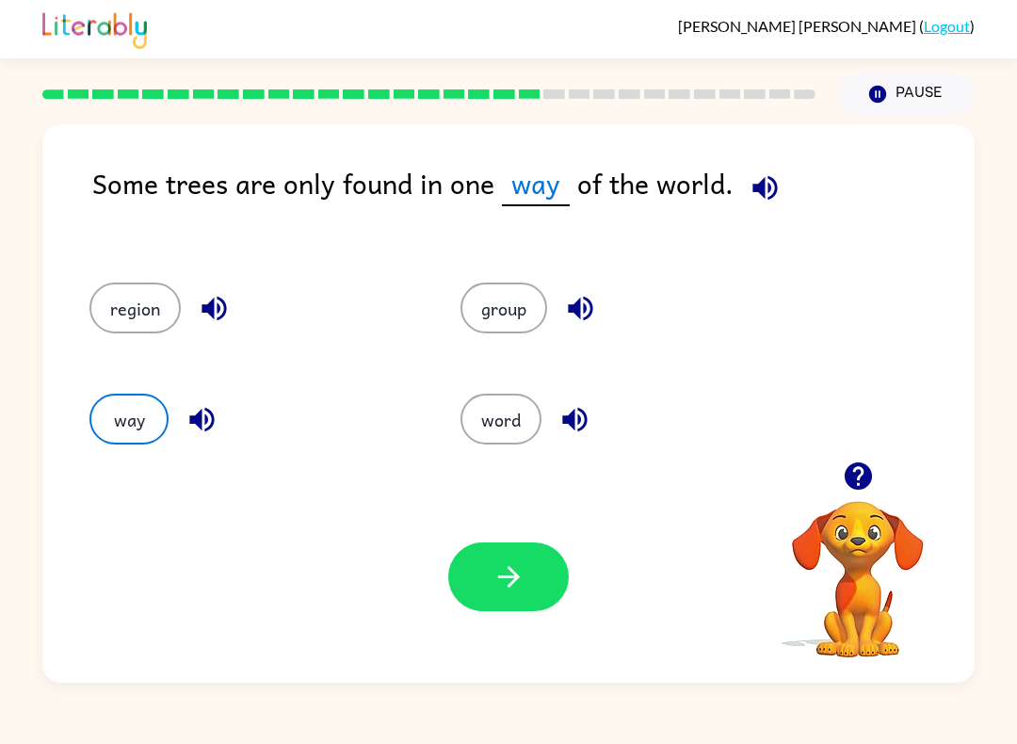
click at [483, 588] on button "button" at bounding box center [508, 576] width 121 height 69
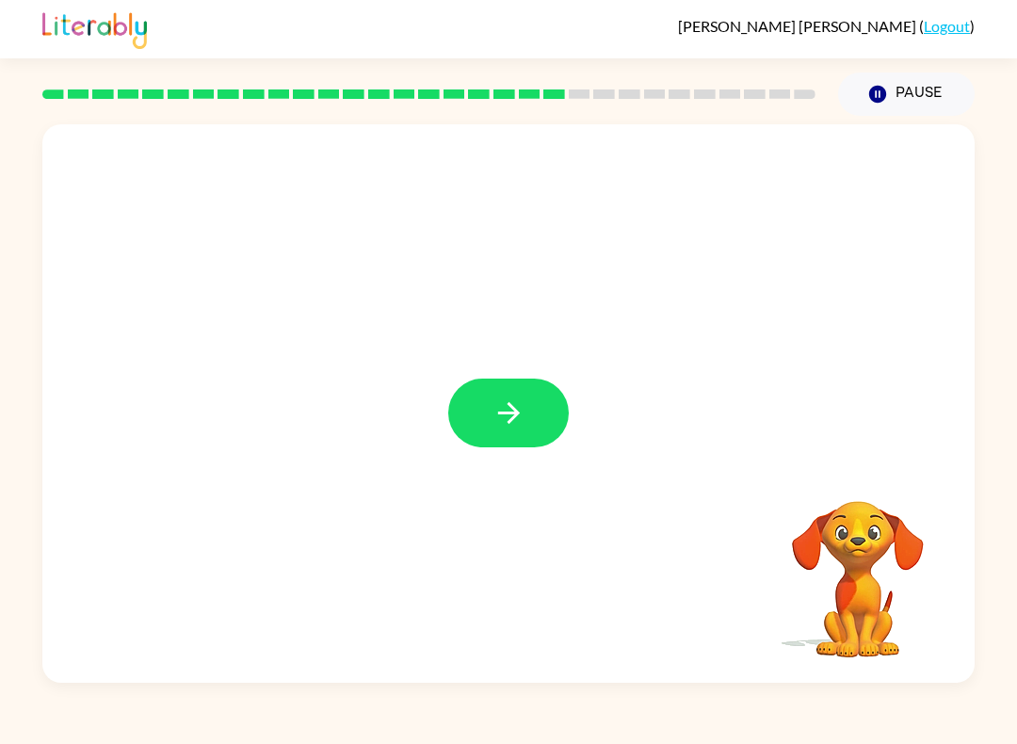
click at [492, 414] on icon "button" at bounding box center [508, 412] width 33 height 33
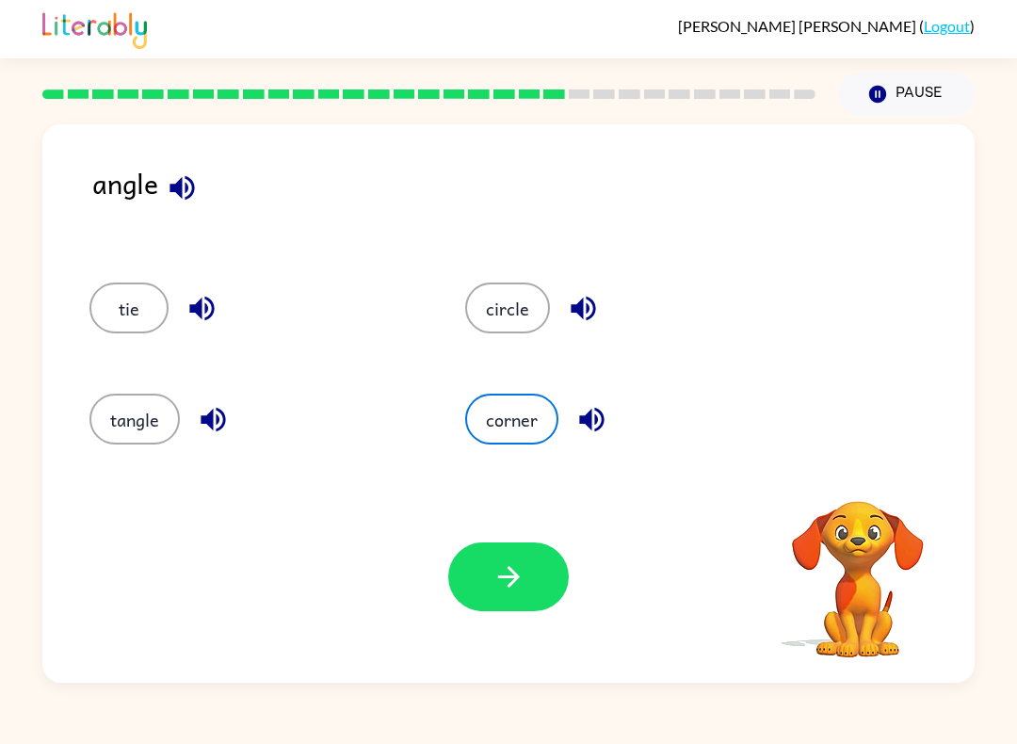
click at [604, 314] on button "button" at bounding box center [583, 308] width 48 height 48
click at [563, 301] on button "button" at bounding box center [583, 308] width 48 height 48
click at [196, 189] on icon "button" at bounding box center [182, 187] width 33 height 33
click at [181, 196] on icon "button" at bounding box center [181, 187] width 24 height 24
click at [181, 191] on icon "button" at bounding box center [181, 187] width 24 height 24
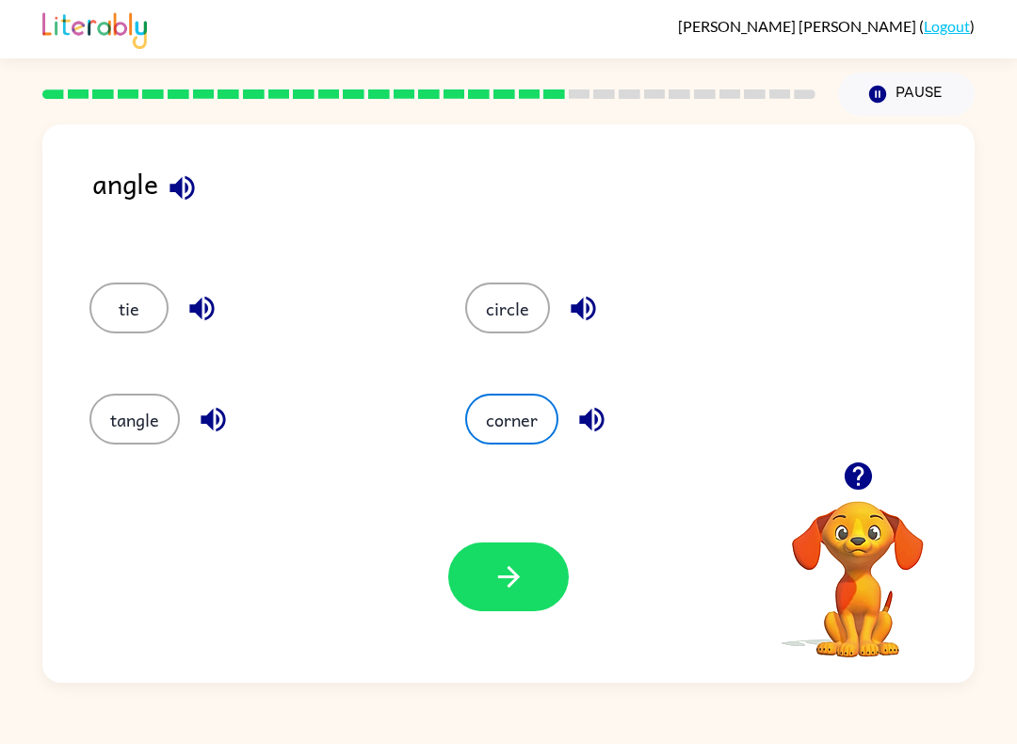
click at [185, 177] on icon "button" at bounding box center [182, 187] width 33 height 33
click at [588, 304] on icon "button" at bounding box center [583, 308] width 33 height 33
click at [589, 304] on icon "button" at bounding box center [583, 308] width 33 height 33
click at [201, 426] on icon "button" at bounding box center [213, 419] width 33 height 33
click at [134, 427] on button "tangle" at bounding box center [134, 419] width 90 height 51
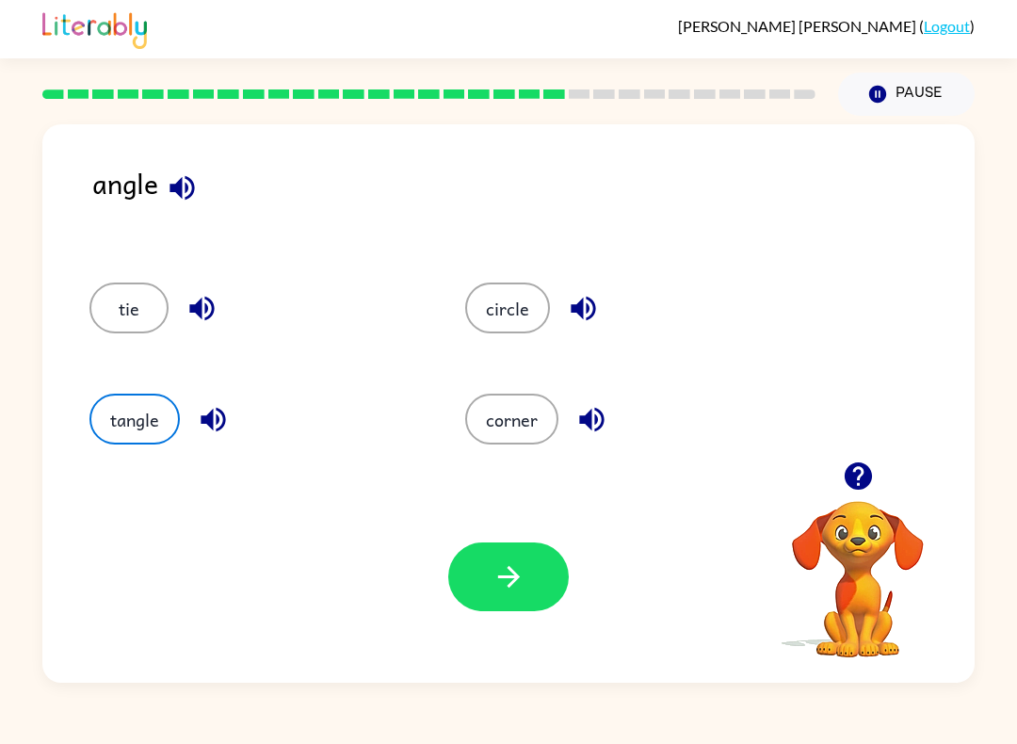
click at [538, 580] on button "button" at bounding box center [508, 576] width 121 height 69
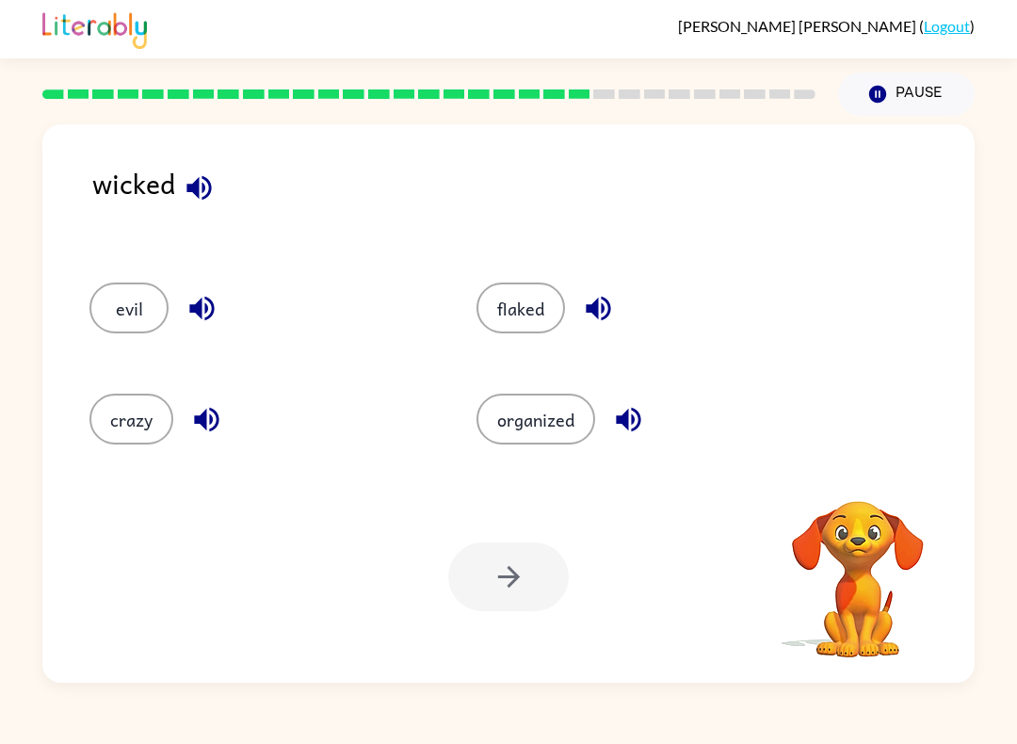
click at [197, 199] on icon "button" at bounding box center [199, 187] width 33 height 33
click at [199, 428] on icon "button" at bounding box center [206, 419] width 33 height 33
click at [190, 302] on icon "button" at bounding box center [201, 308] width 33 height 33
click at [632, 442] on button "button" at bounding box center [628, 419] width 48 height 48
click at [599, 323] on icon "button" at bounding box center [598, 308] width 33 height 33
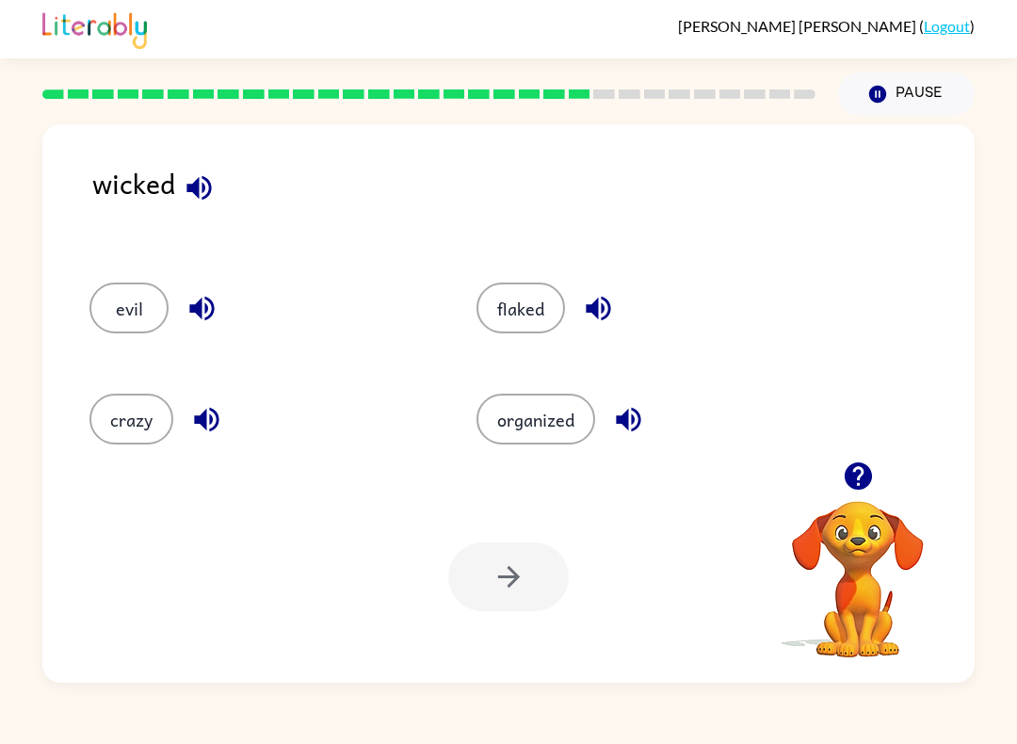
click at [165, 298] on button "evil" at bounding box center [128, 307] width 79 height 51
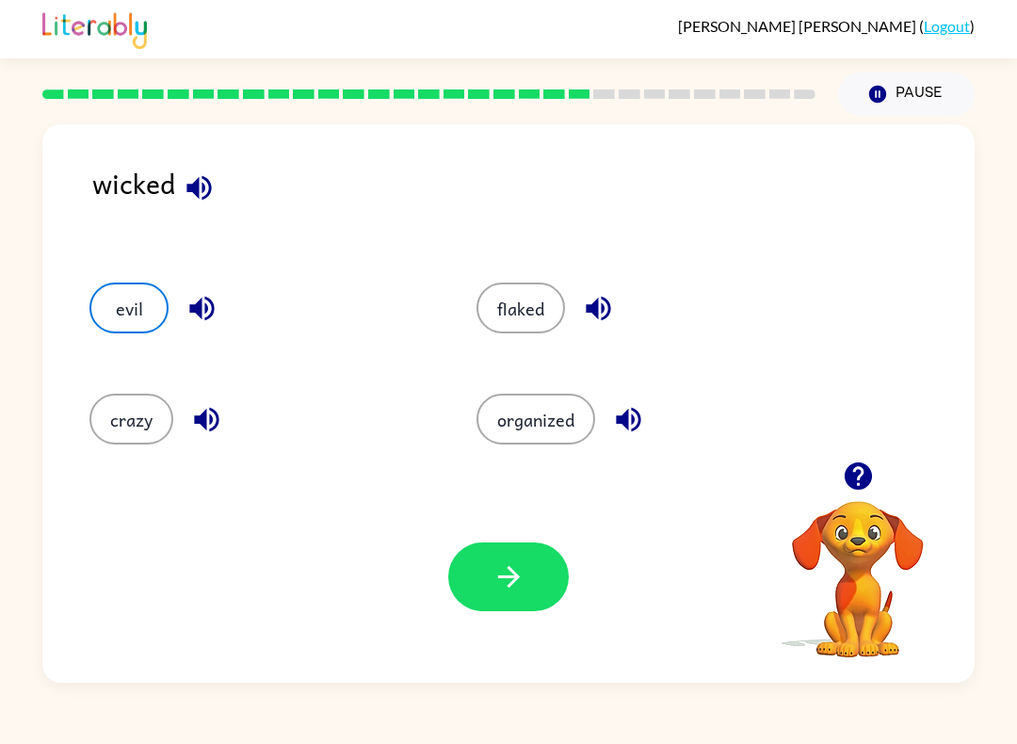
click at [185, 303] on button "button" at bounding box center [202, 308] width 48 height 48
click at [135, 304] on button "evil" at bounding box center [128, 307] width 79 height 51
click at [519, 609] on button "button" at bounding box center [508, 576] width 121 height 69
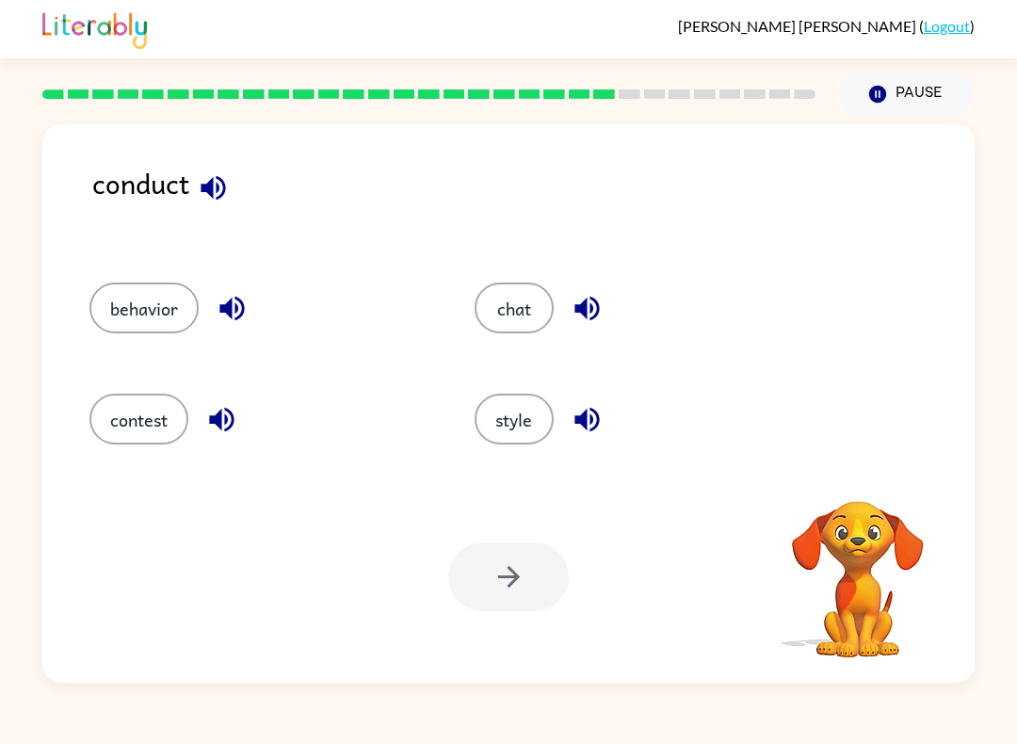
click at [210, 183] on icon "button" at bounding box center [213, 187] width 24 height 24
click at [210, 192] on icon "button" at bounding box center [213, 187] width 24 height 24
click at [208, 180] on icon "button" at bounding box center [213, 187] width 33 height 33
click at [213, 313] on button "button" at bounding box center [232, 308] width 48 height 48
click at [220, 426] on icon "button" at bounding box center [221, 420] width 24 height 24
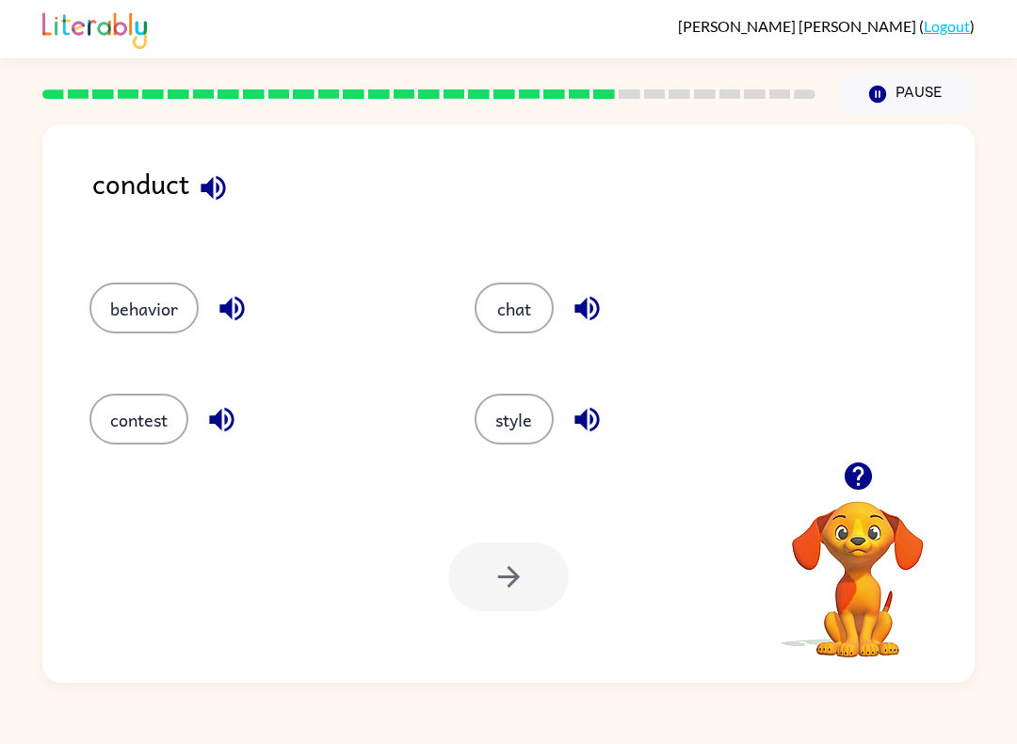
click at [569, 432] on button "button" at bounding box center [587, 419] width 48 height 48
click at [593, 306] on icon "button" at bounding box center [587, 308] width 33 height 33
click at [137, 417] on button "contest" at bounding box center [138, 419] width 99 height 51
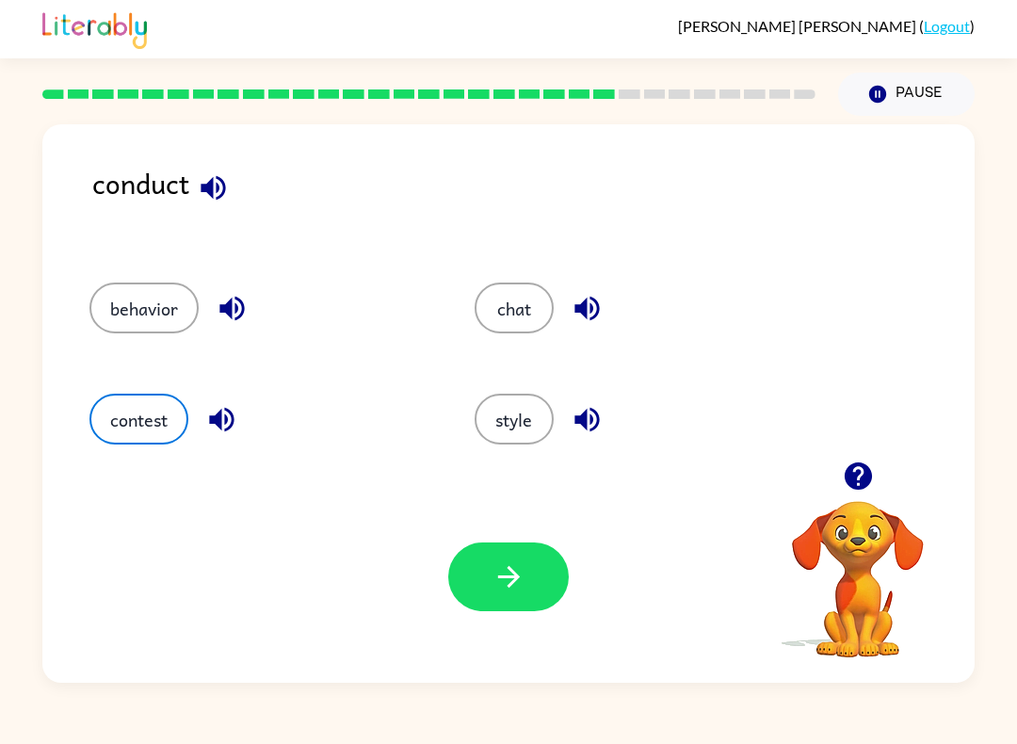
click at [499, 592] on icon "button" at bounding box center [508, 576] width 33 height 33
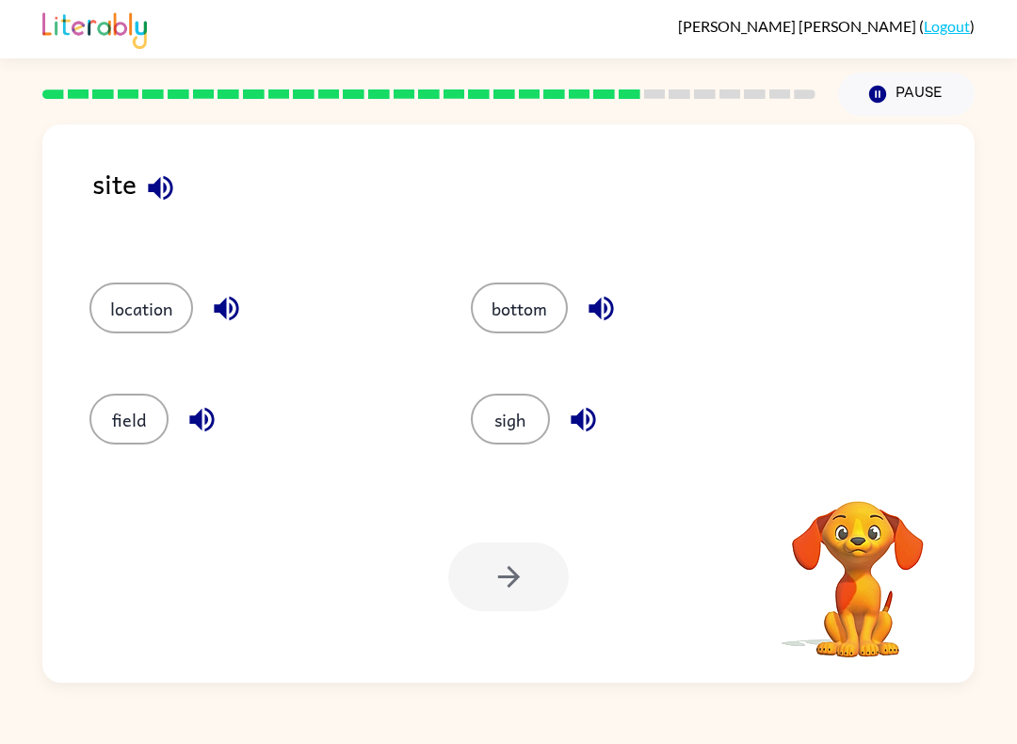
click at [160, 196] on icon "button" at bounding box center [160, 187] width 24 height 24
click at [209, 312] on button "button" at bounding box center [226, 308] width 48 height 48
click at [578, 416] on icon "button" at bounding box center [583, 420] width 24 height 24
click at [494, 426] on button "sigh" at bounding box center [510, 419] width 79 height 51
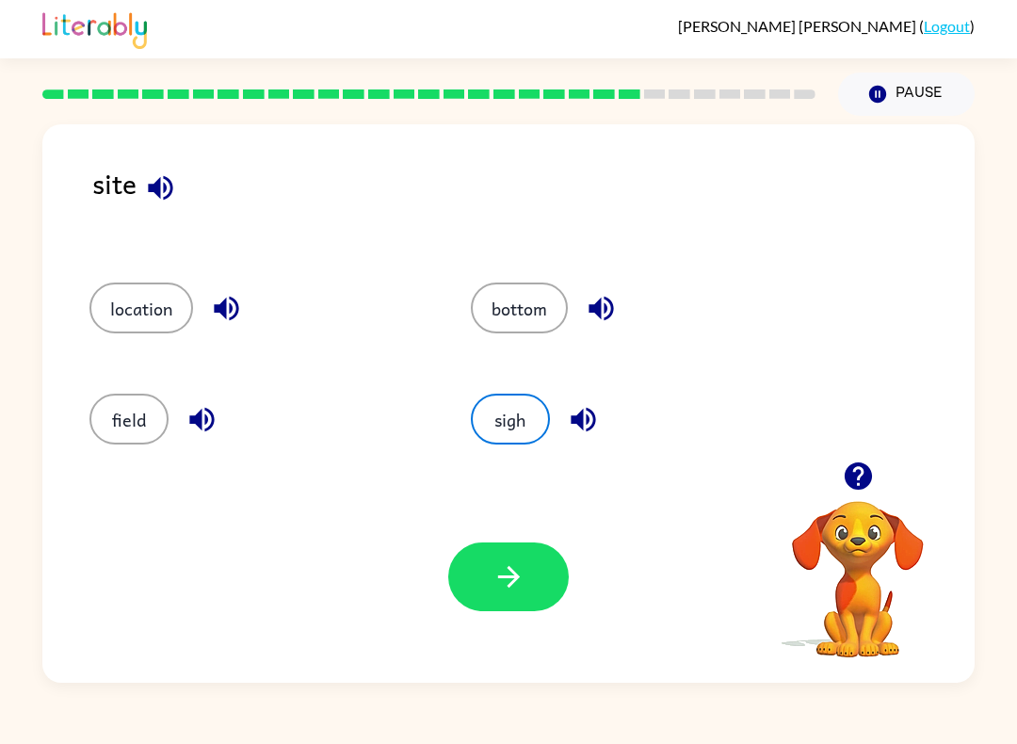
click at [519, 581] on icon "button" at bounding box center [508, 576] width 33 height 33
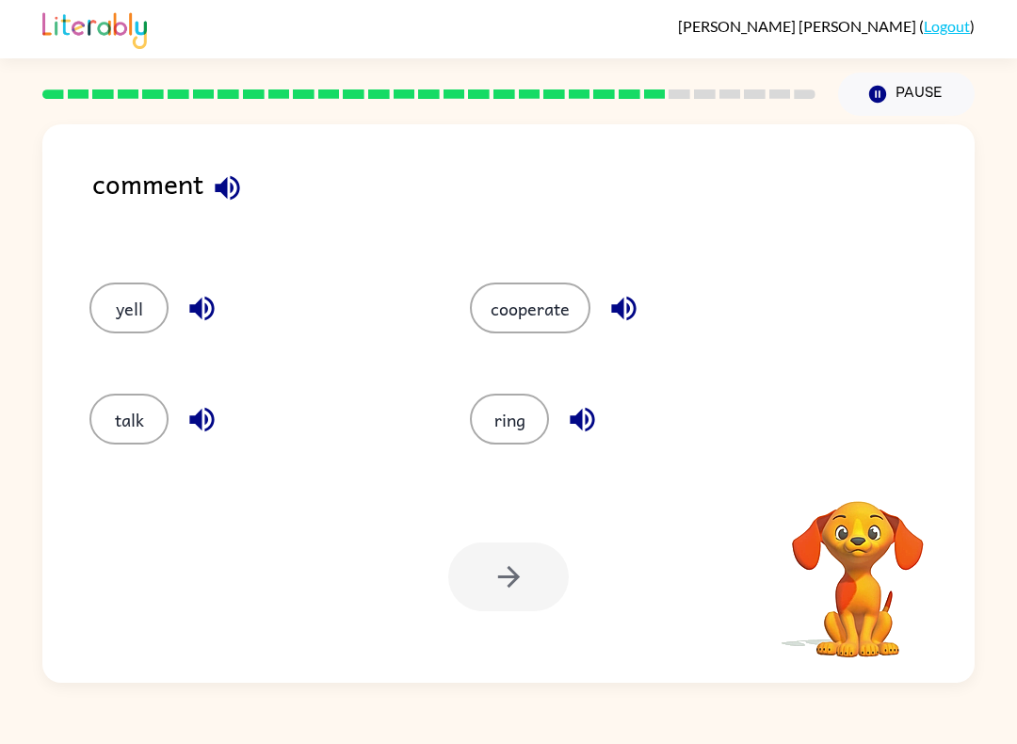
click at [617, 308] on icon "button" at bounding box center [623, 309] width 24 height 24
click at [228, 193] on icon "button" at bounding box center [227, 187] width 33 height 33
click at [604, 299] on button "button" at bounding box center [624, 308] width 48 height 48
click at [633, 304] on icon "button" at bounding box center [623, 309] width 24 height 24
click at [623, 305] on icon "button" at bounding box center [623, 309] width 24 height 24
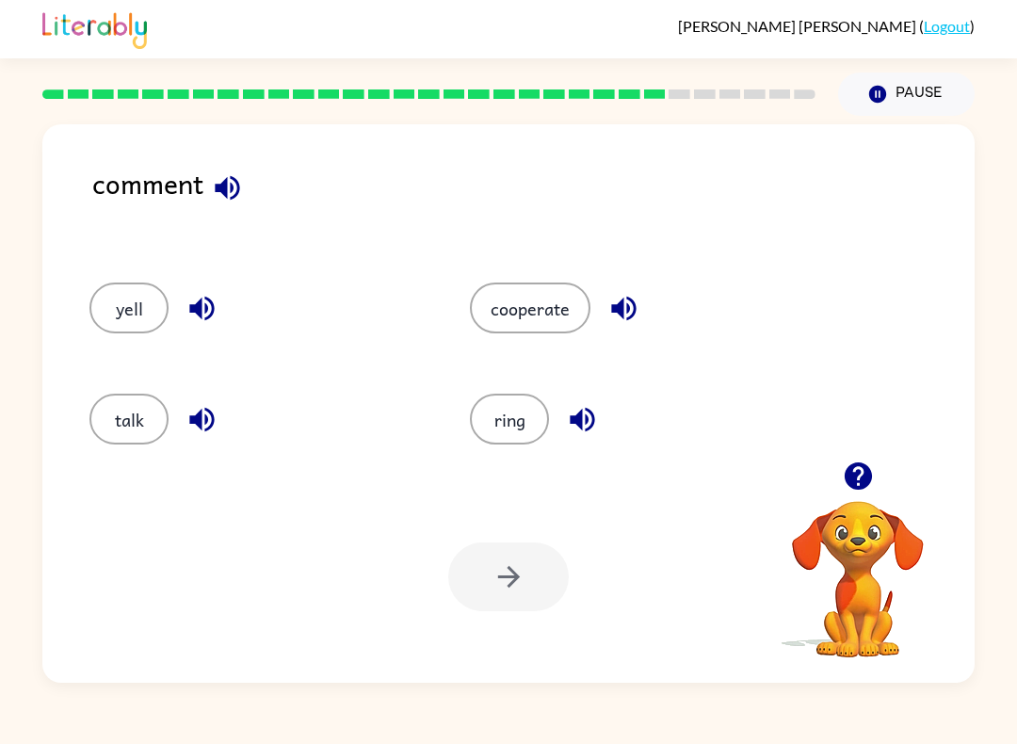
click at [623, 317] on icon "button" at bounding box center [623, 309] width 24 height 24
click at [182, 304] on button "button" at bounding box center [202, 308] width 48 height 48
click at [194, 418] on icon "button" at bounding box center [201, 420] width 24 height 24
click at [588, 425] on icon "button" at bounding box center [582, 419] width 33 height 33
click at [554, 298] on button "cooperate" at bounding box center [530, 307] width 121 height 51
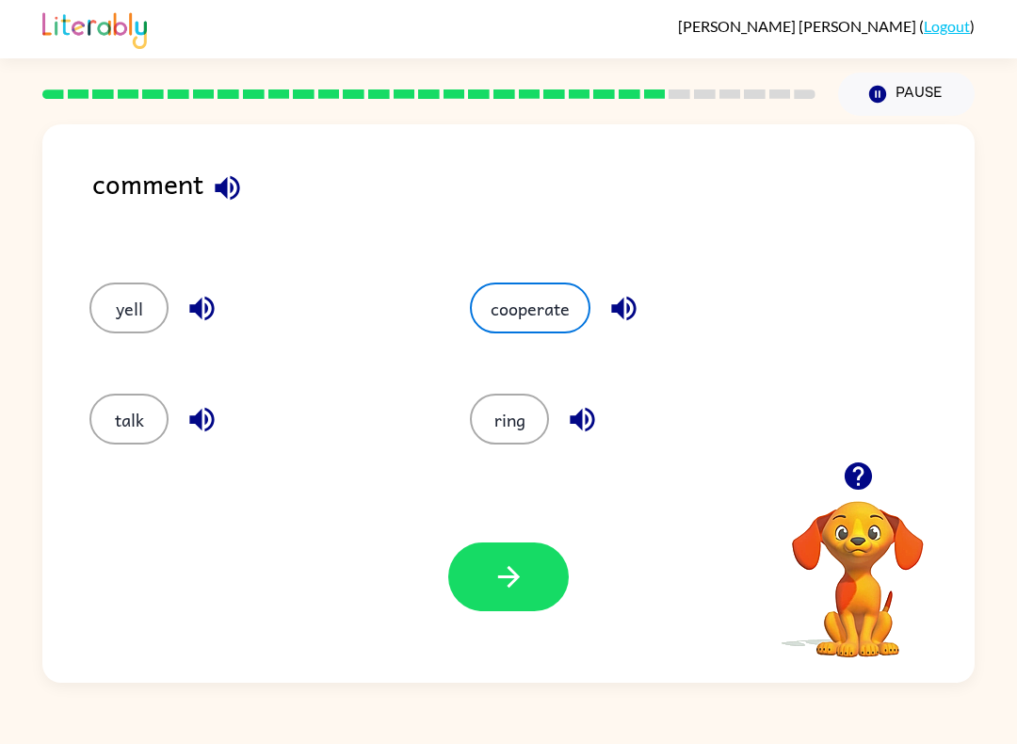
click at [522, 556] on button "button" at bounding box center [508, 576] width 121 height 69
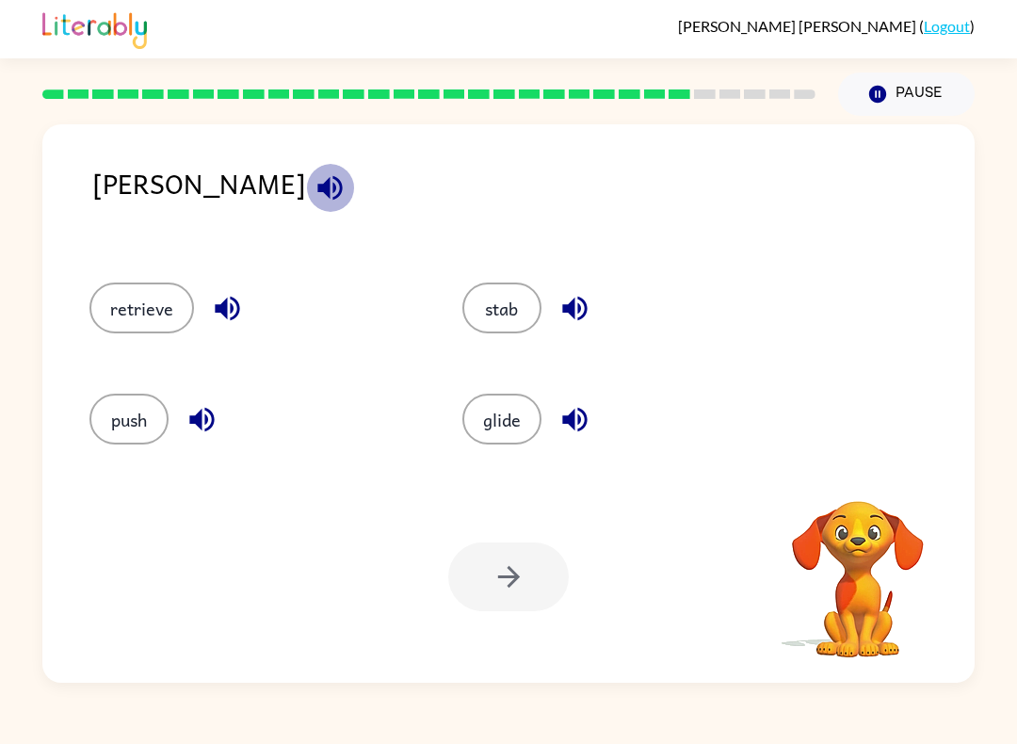
click at [317, 185] on icon "button" at bounding box center [329, 187] width 24 height 24
click at [314, 185] on icon "button" at bounding box center [330, 187] width 33 height 33
click at [197, 415] on icon "button" at bounding box center [201, 420] width 24 height 24
click at [581, 443] on button "button" at bounding box center [575, 419] width 48 height 48
click at [565, 297] on icon "button" at bounding box center [574, 308] width 33 height 33
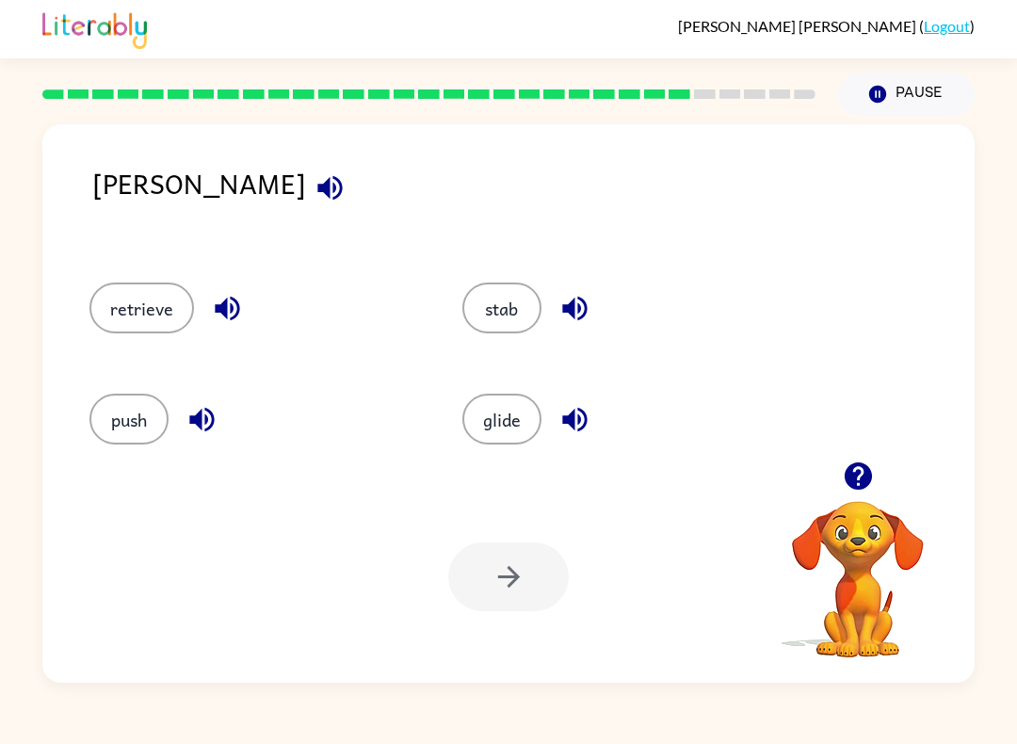
click at [214, 298] on icon "button" at bounding box center [227, 308] width 33 height 33
click at [227, 303] on icon "button" at bounding box center [227, 308] width 33 height 33
click at [127, 421] on button "push" at bounding box center [128, 419] width 79 height 51
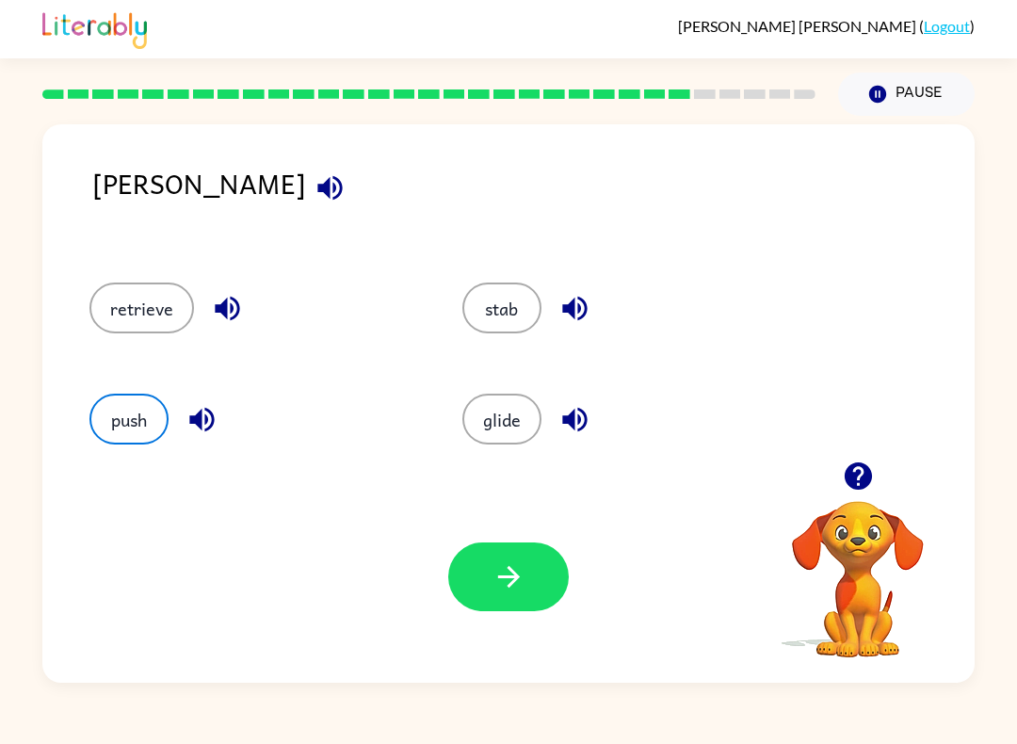
click at [501, 599] on button "button" at bounding box center [508, 576] width 121 height 69
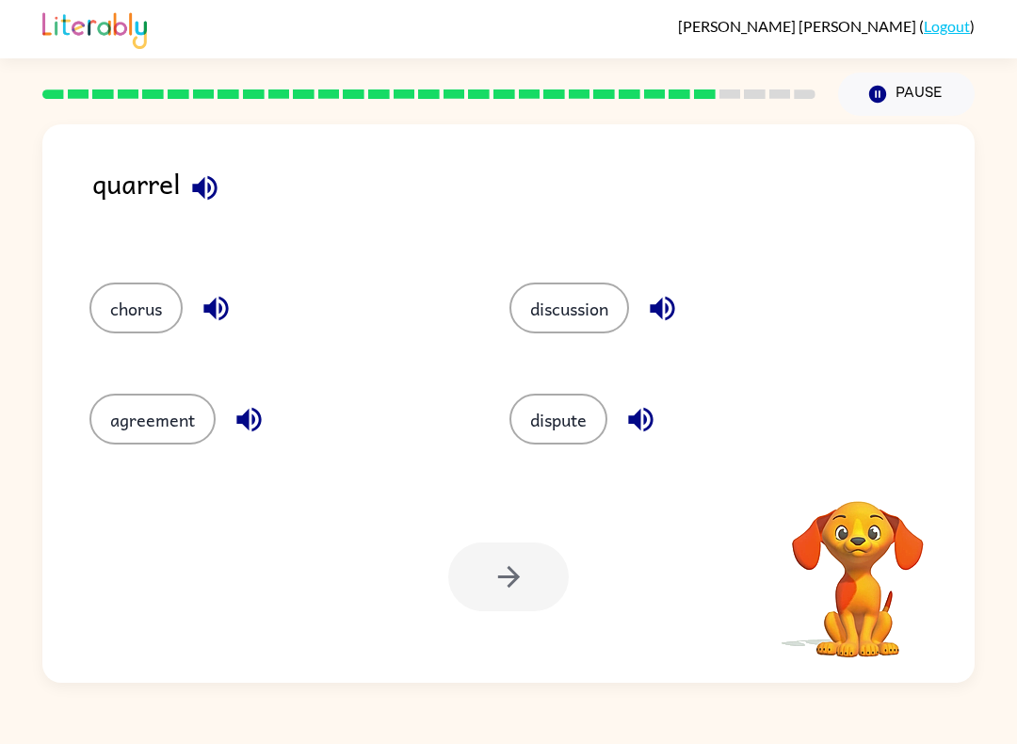
click at [190, 178] on icon "button" at bounding box center [204, 187] width 33 height 33
click at [642, 416] on icon "button" at bounding box center [640, 420] width 24 height 24
click at [674, 307] on icon "button" at bounding box center [662, 309] width 24 height 24
click at [203, 309] on icon "button" at bounding box center [216, 308] width 33 height 33
click at [251, 415] on icon "button" at bounding box center [248, 420] width 24 height 24
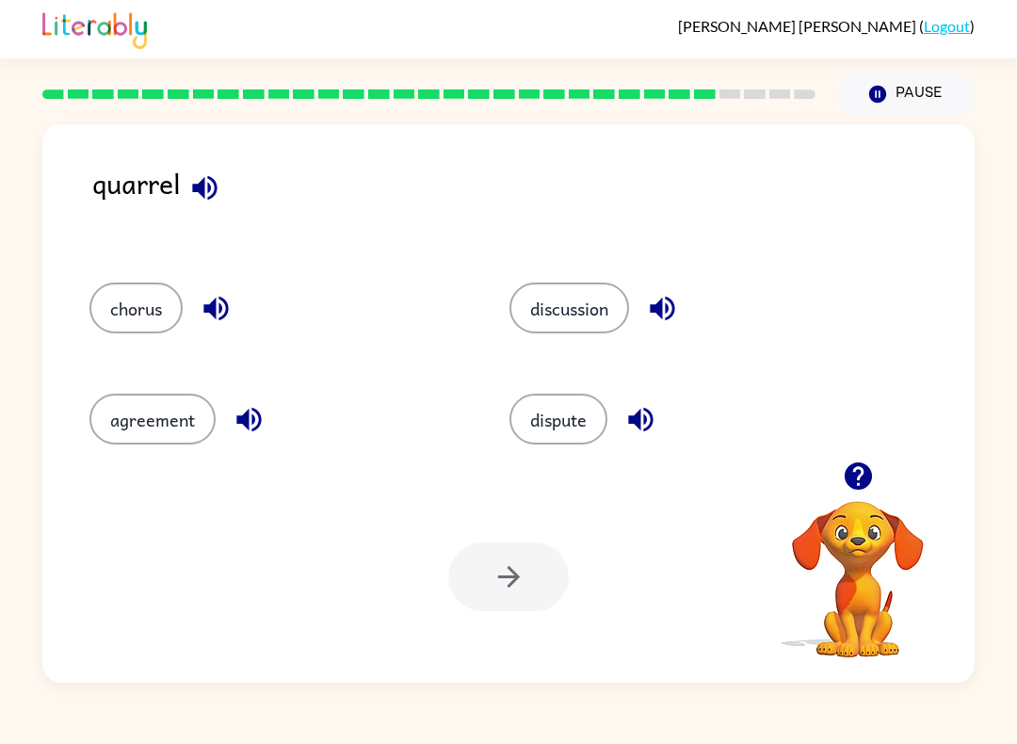
click at [149, 297] on button "chorus" at bounding box center [135, 307] width 93 height 51
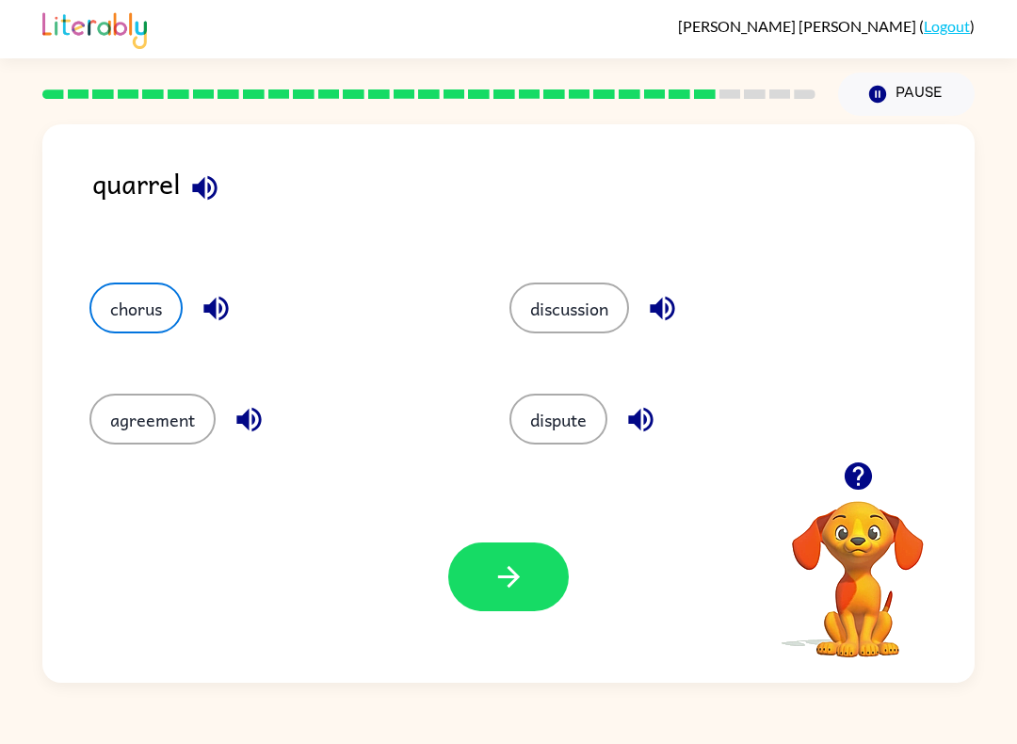
click at [559, 572] on button "button" at bounding box center [508, 576] width 121 height 69
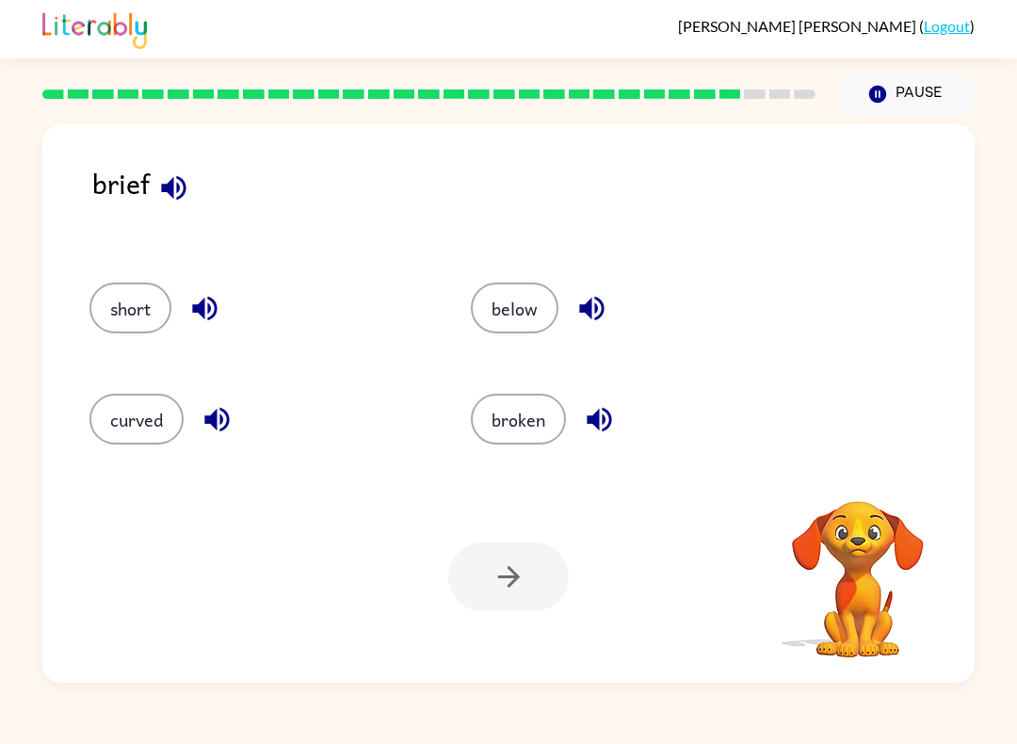
click at [169, 179] on icon "button" at bounding box center [173, 187] width 33 height 33
click at [174, 404] on button "curved" at bounding box center [136, 419] width 94 height 51
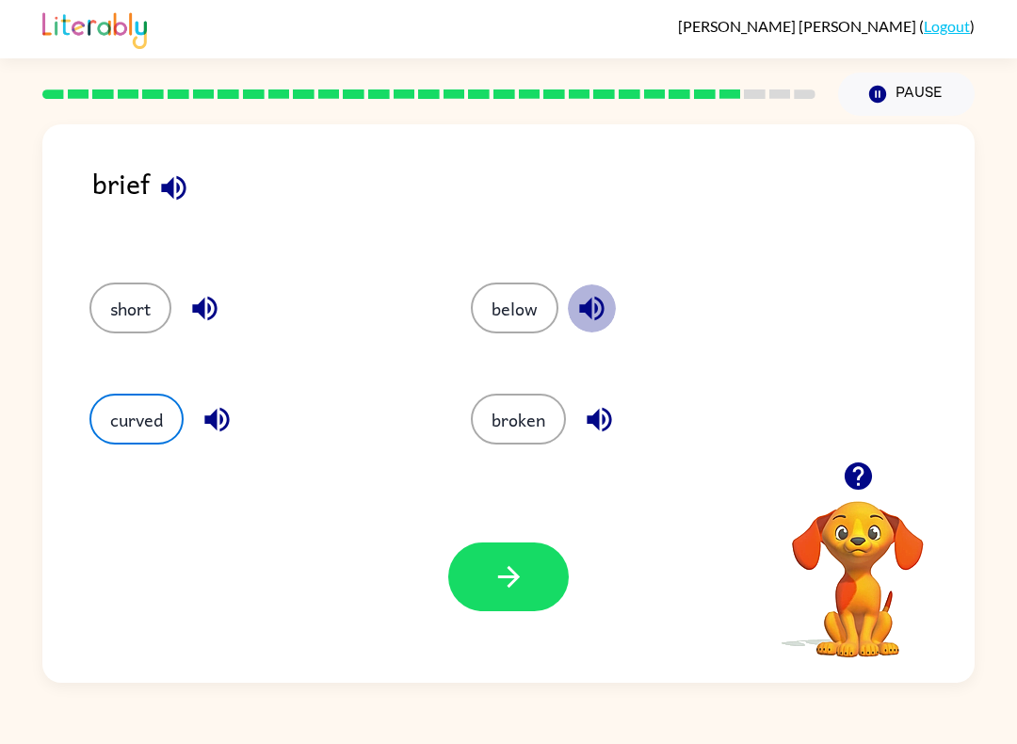
click at [579, 322] on icon "button" at bounding box center [591, 308] width 33 height 33
click at [594, 433] on icon "button" at bounding box center [599, 419] width 33 height 33
click at [528, 438] on button "broken" at bounding box center [518, 419] width 95 height 51
click at [546, 574] on button "button" at bounding box center [508, 576] width 121 height 69
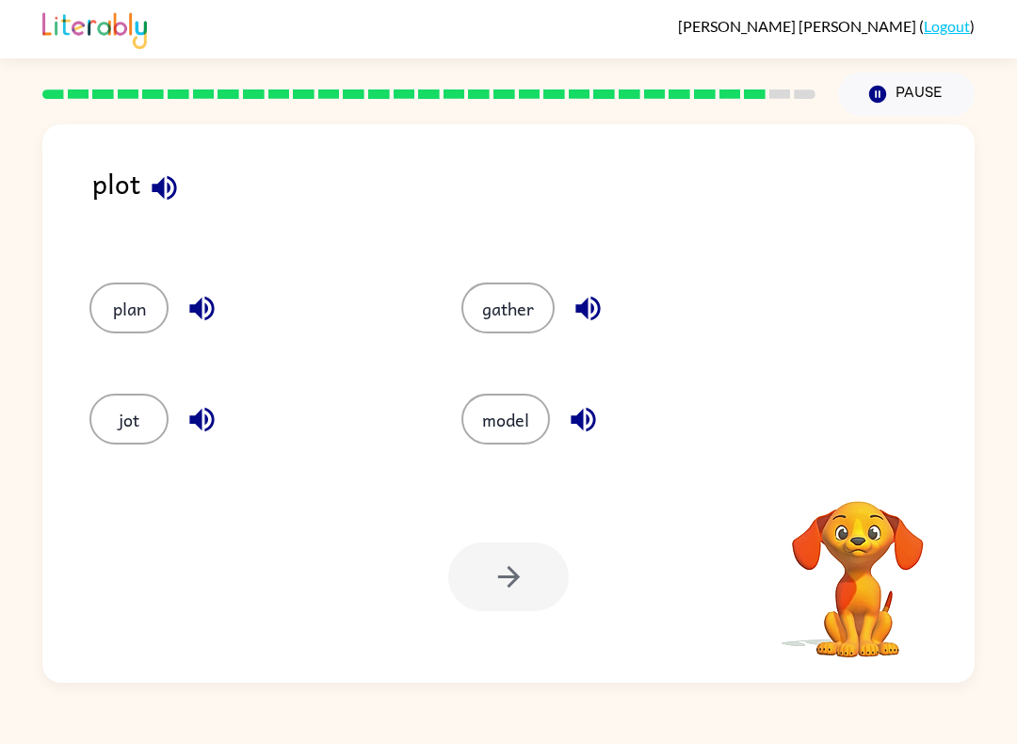
click at [209, 322] on icon "button" at bounding box center [201, 308] width 33 height 33
click at [171, 187] on icon "button" at bounding box center [164, 187] width 33 height 33
click at [115, 283] on button "plan" at bounding box center [128, 307] width 79 height 51
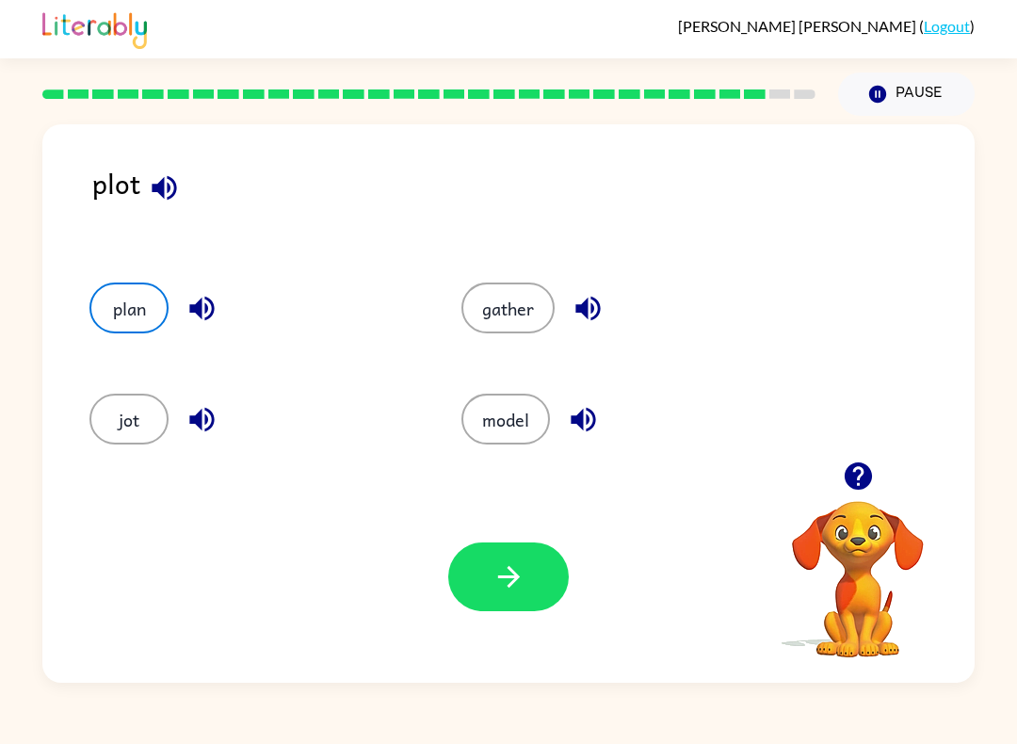
click at [505, 607] on button "button" at bounding box center [508, 576] width 121 height 69
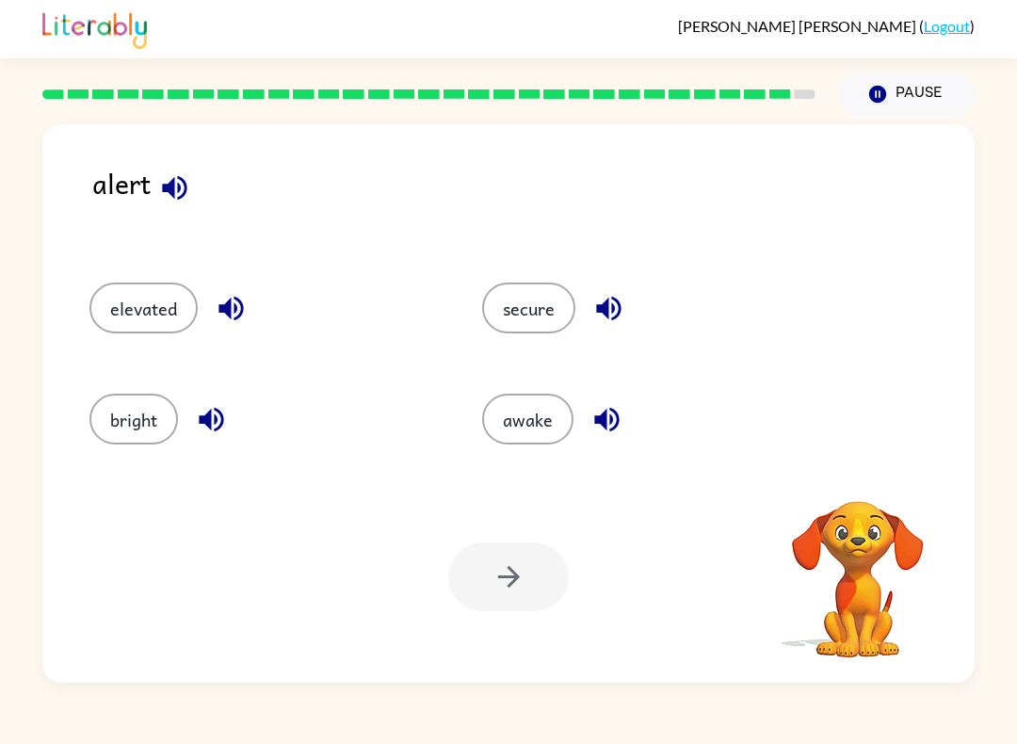
click at [175, 206] on button "button" at bounding box center [175, 188] width 48 height 48
click at [612, 423] on icon "button" at bounding box center [606, 419] width 33 height 33
click at [542, 419] on button "awake" at bounding box center [527, 419] width 91 height 51
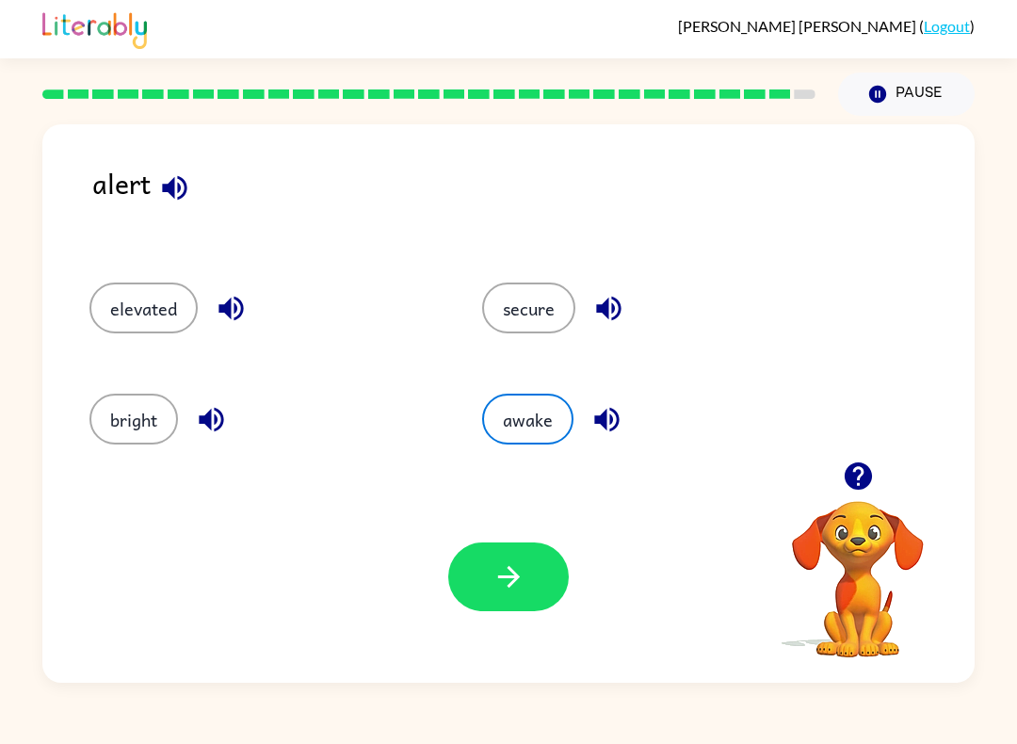
click at [535, 583] on button "button" at bounding box center [508, 576] width 121 height 69
